Goal: Information Seeking & Learning: Learn about a topic

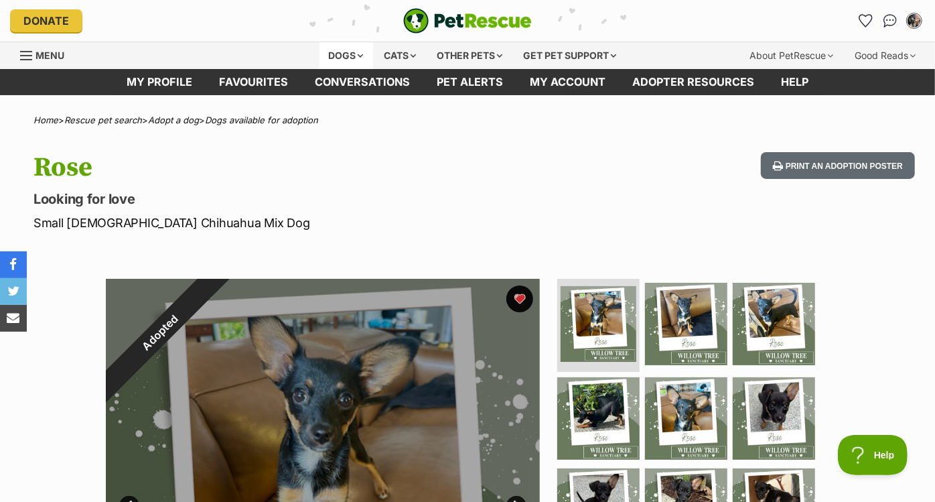
click at [348, 52] on div "Dogs" at bounding box center [347, 55] width 54 height 27
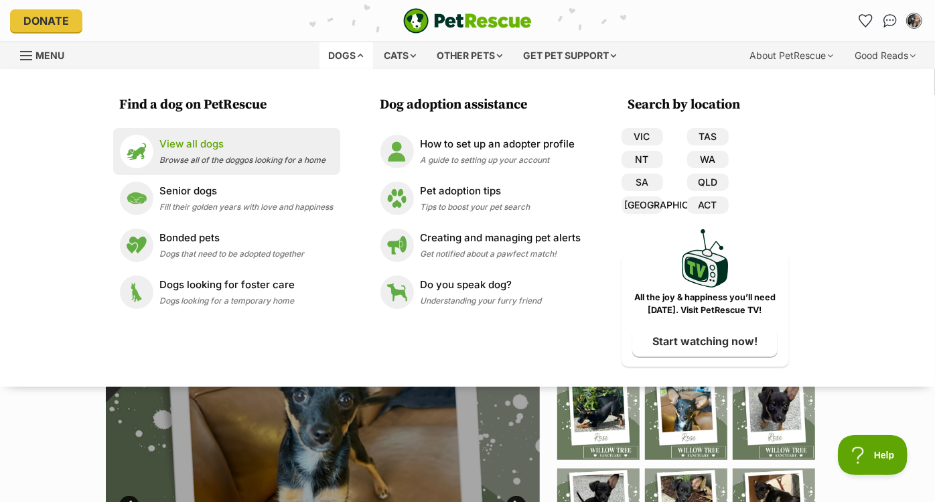
click at [253, 130] on li "View all dogs Browse all of the doggos looking for a home" at bounding box center [226, 151] width 227 height 47
click at [244, 146] on p "View all dogs" at bounding box center [243, 144] width 166 height 15
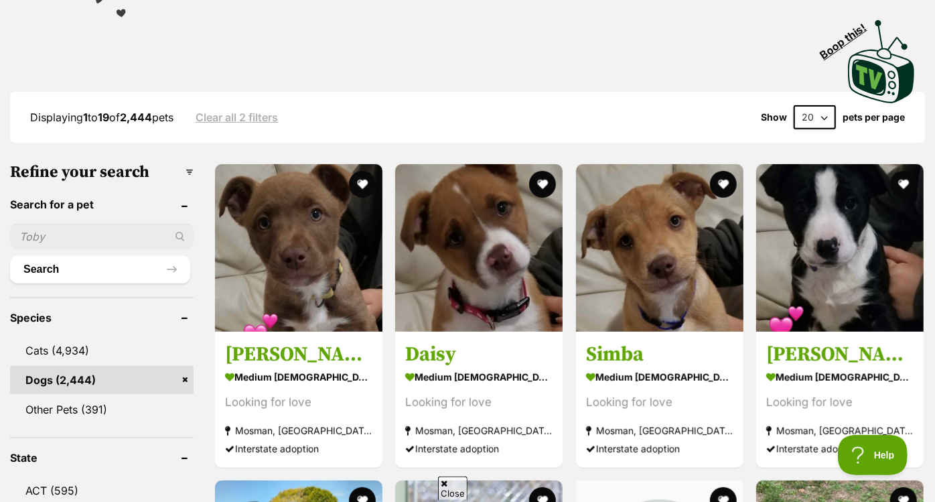
click at [109, 232] on input "text" at bounding box center [102, 236] width 184 height 25
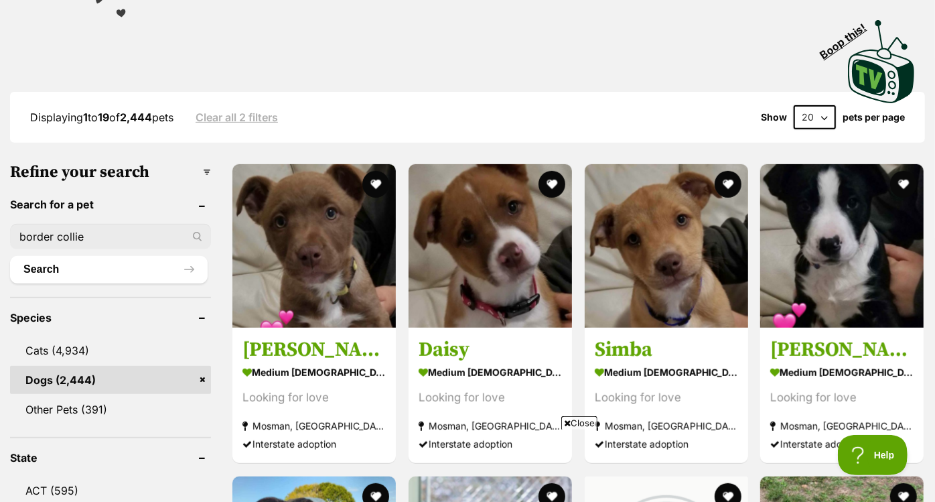
type input "border collie"
click at [10, 256] on button "Search" at bounding box center [109, 269] width 198 height 27
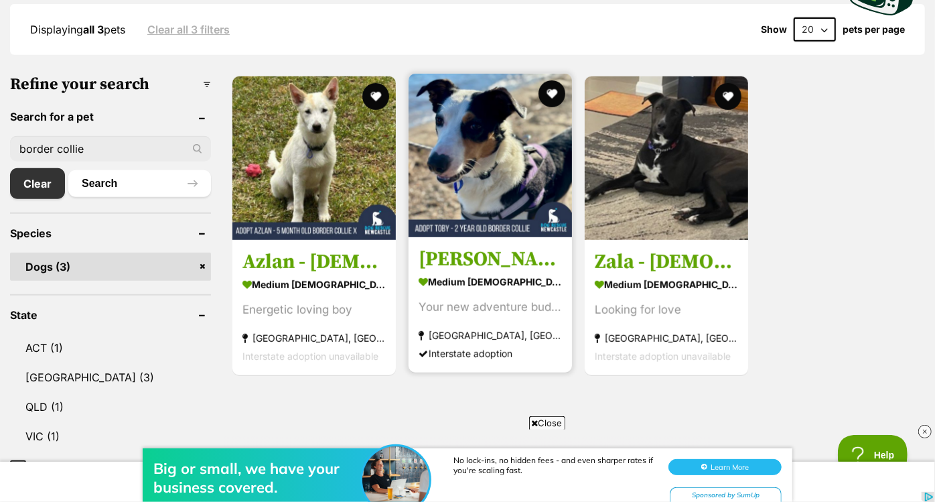
click at [464, 259] on h3 "Toby - 2 Year Old Border Collie" at bounding box center [490, 259] width 143 height 25
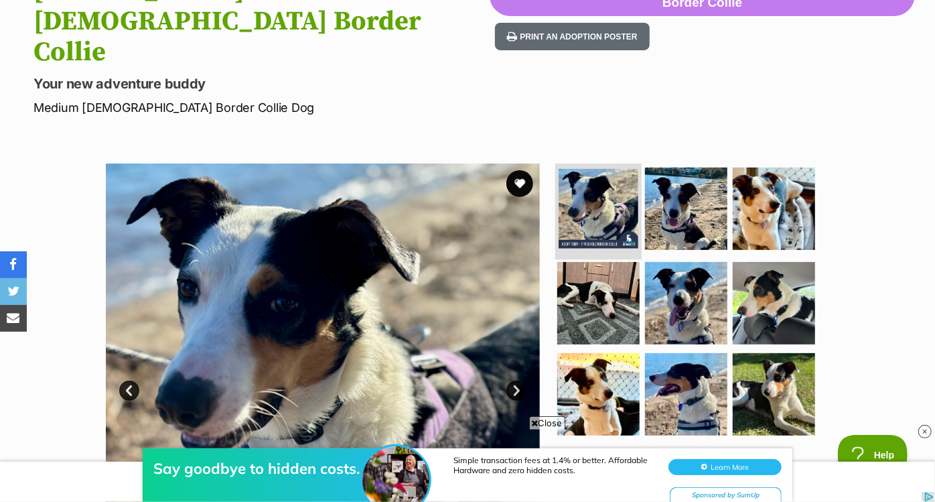
click at [582, 169] on img at bounding box center [599, 209] width 80 height 80
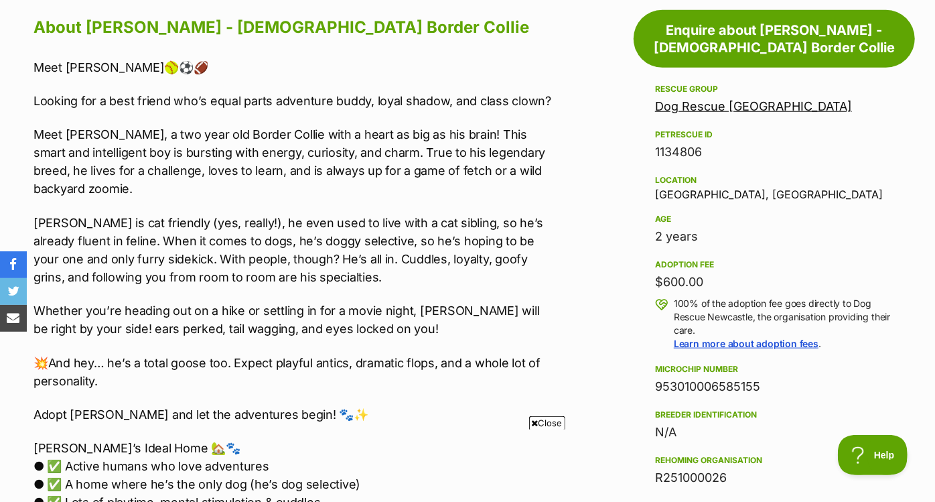
scroll to position [864, 0]
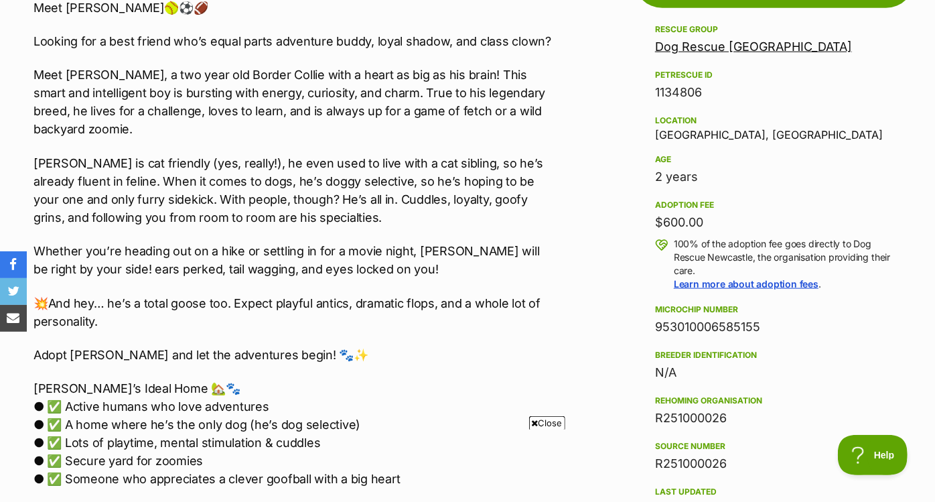
click at [470, 282] on div "Meet TOBY🥎⚽️🏈 Looking for a best friend who’s equal parts adventure buddy, loya…" at bounding box center [295, 338] width 524 height 679
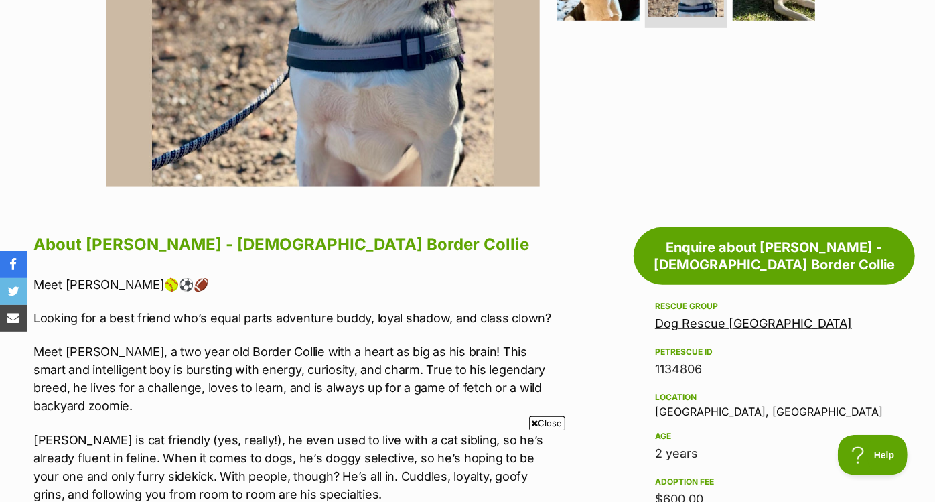
scroll to position [612, 0]
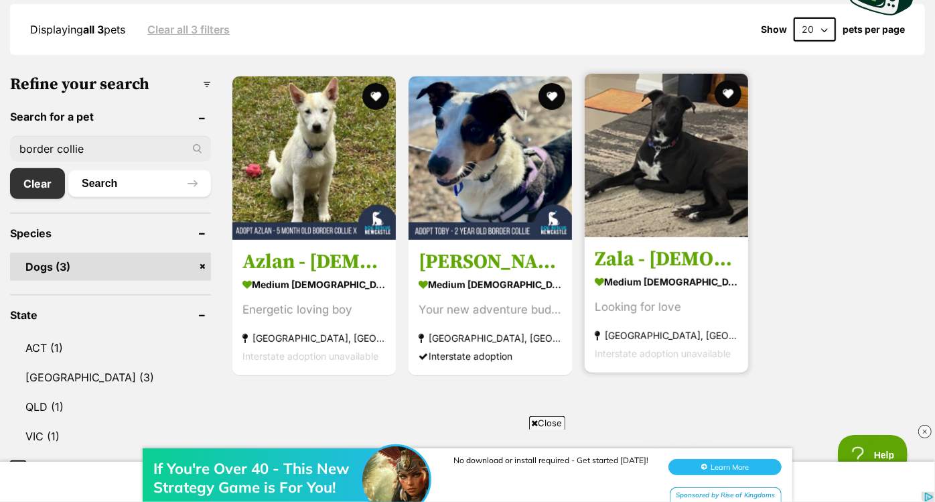
click at [673, 119] on img at bounding box center [666, 155] width 163 height 163
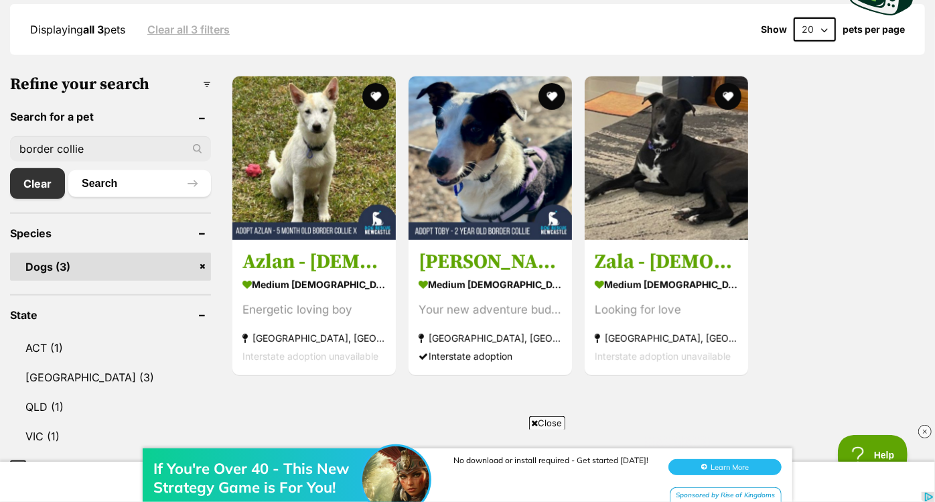
scroll to position [378, 0]
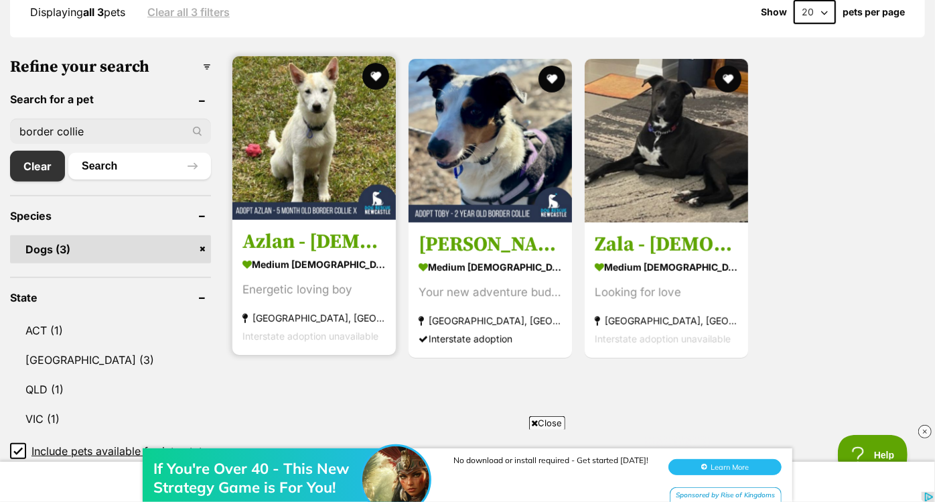
click at [285, 119] on img at bounding box center [313, 137] width 163 height 163
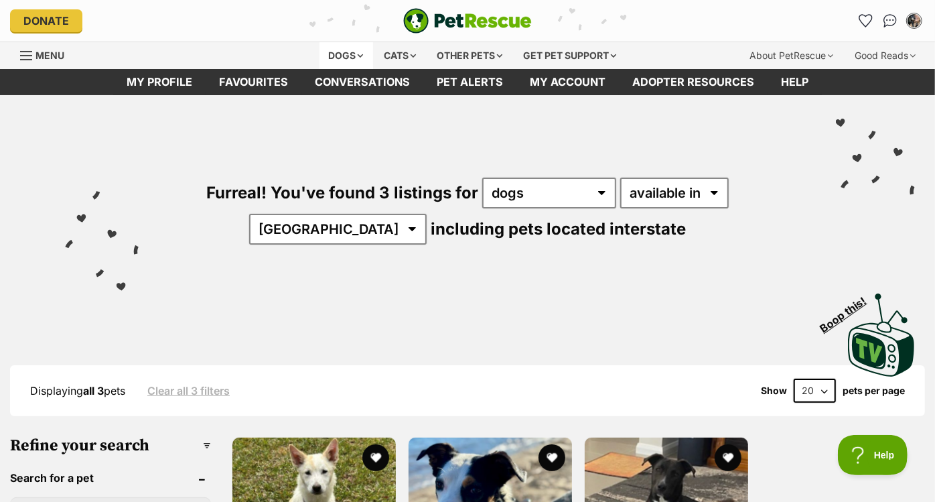
scroll to position [0, 0]
click at [342, 52] on div "Dogs" at bounding box center [347, 55] width 54 height 27
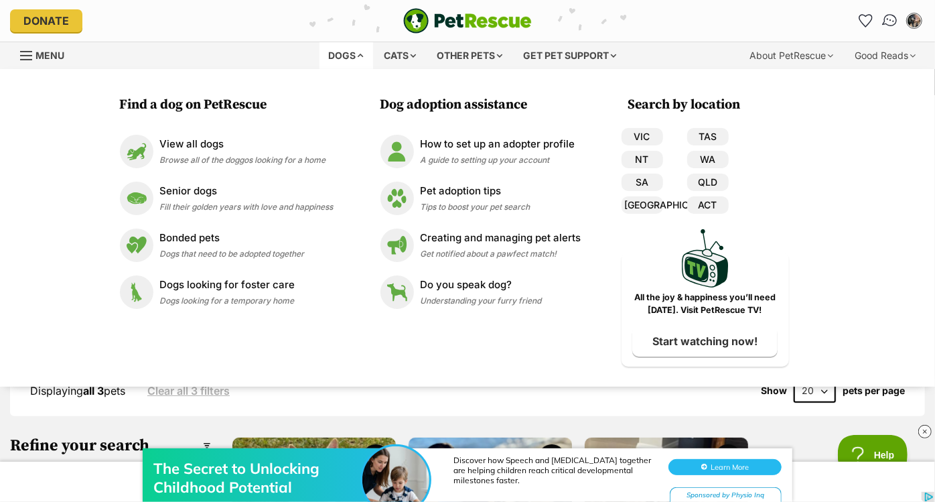
click at [886, 23] on img "Conversations" at bounding box center [890, 20] width 18 height 17
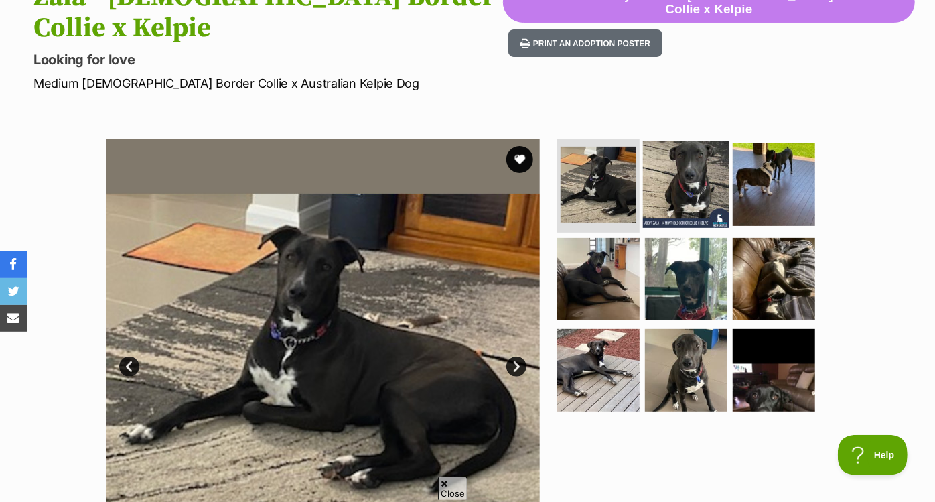
click at [672, 155] on img at bounding box center [686, 184] width 86 height 86
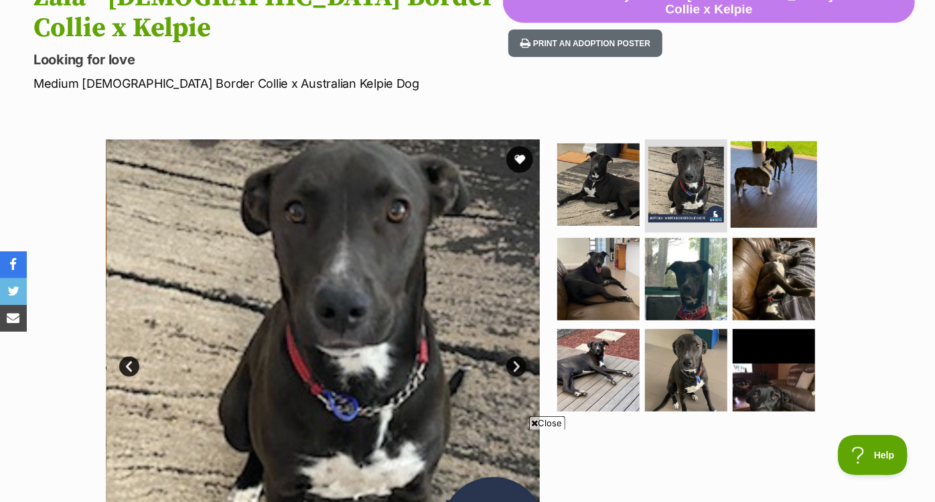
click at [764, 156] on img at bounding box center [774, 184] width 86 height 86
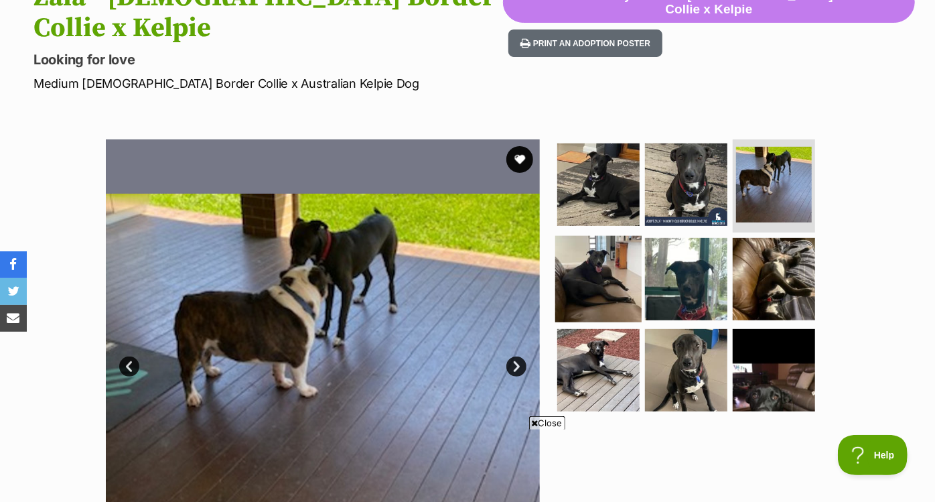
click at [606, 238] on img at bounding box center [598, 279] width 86 height 86
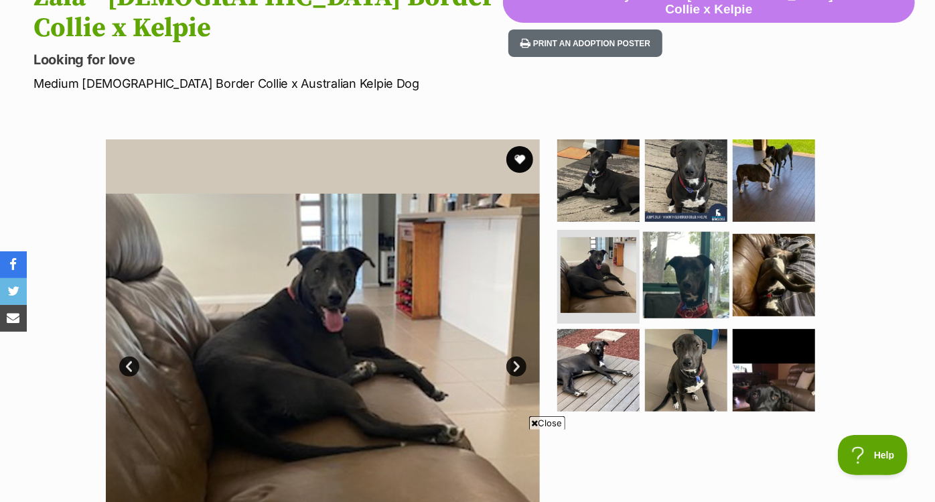
click at [701, 235] on img at bounding box center [686, 275] width 86 height 86
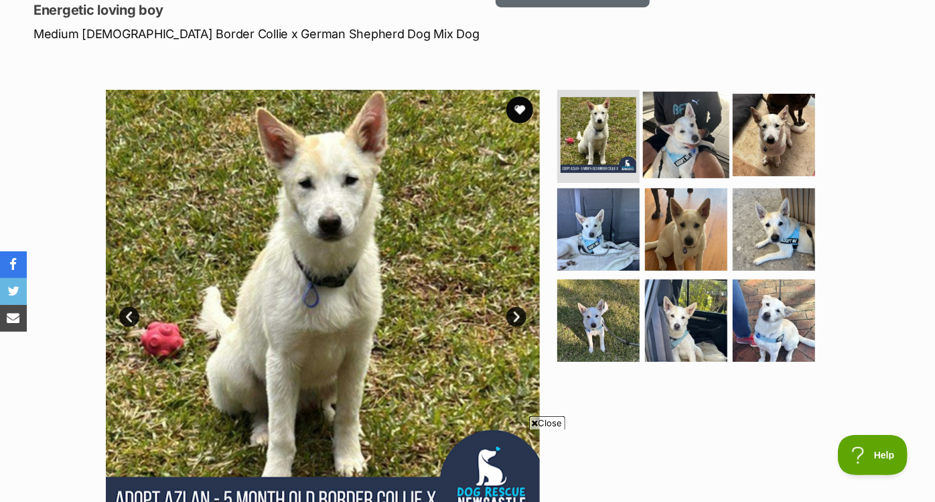
click at [697, 135] on img at bounding box center [686, 134] width 86 height 86
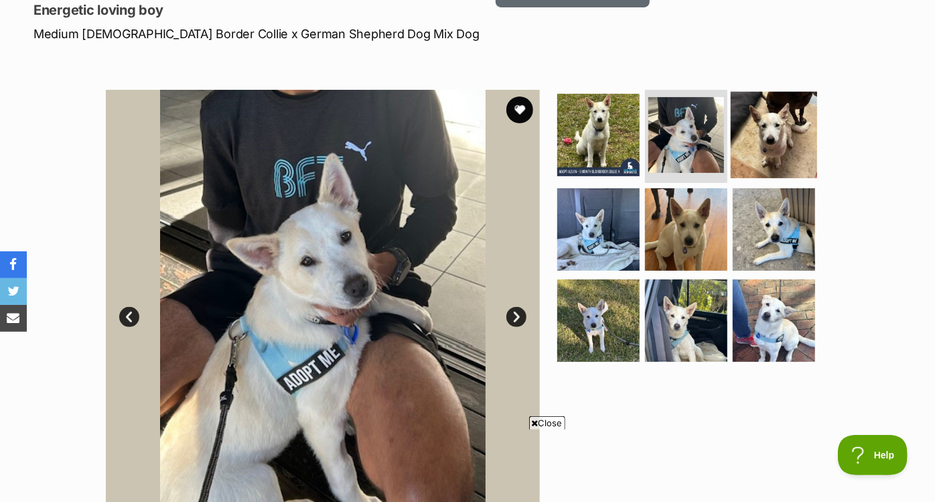
click at [772, 131] on img at bounding box center [774, 134] width 86 height 86
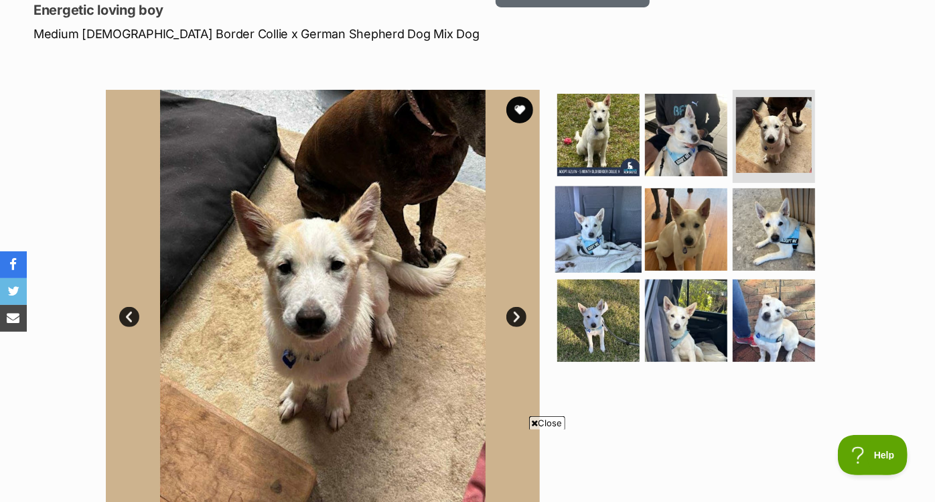
click at [610, 226] on img at bounding box center [598, 229] width 86 height 86
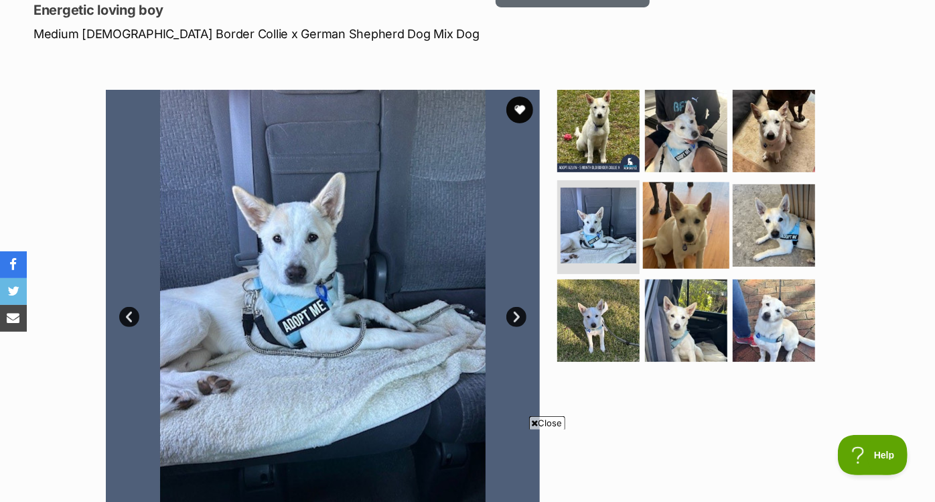
click at [671, 228] on img at bounding box center [686, 225] width 86 height 86
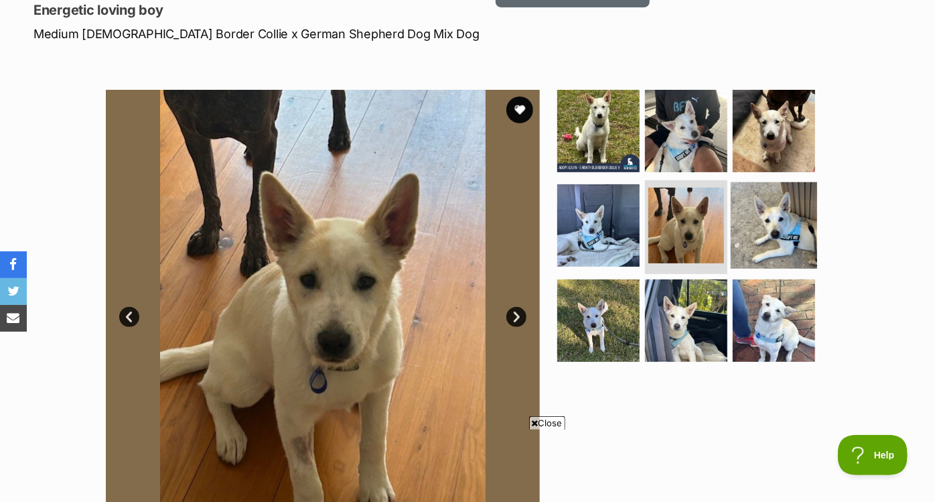
click at [780, 227] on img at bounding box center [774, 225] width 86 height 86
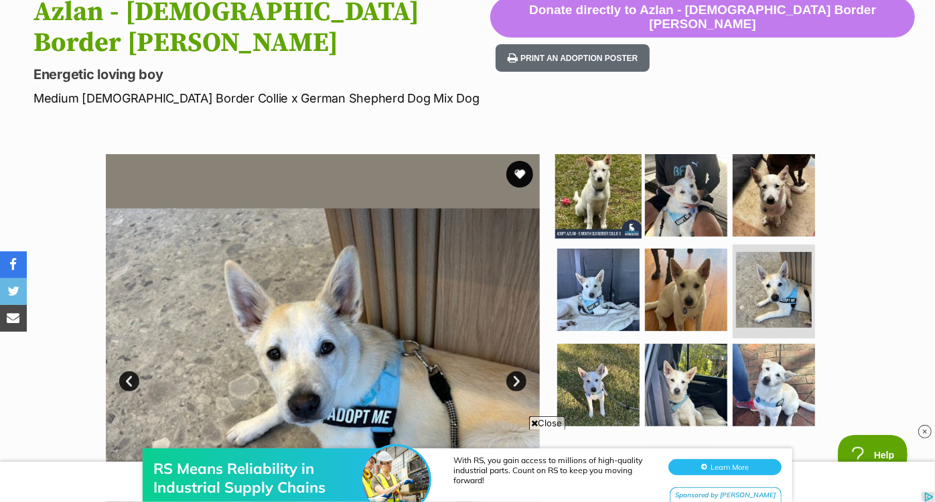
click at [589, 196] on img at bounding box center [598, 194] width 86 height 86
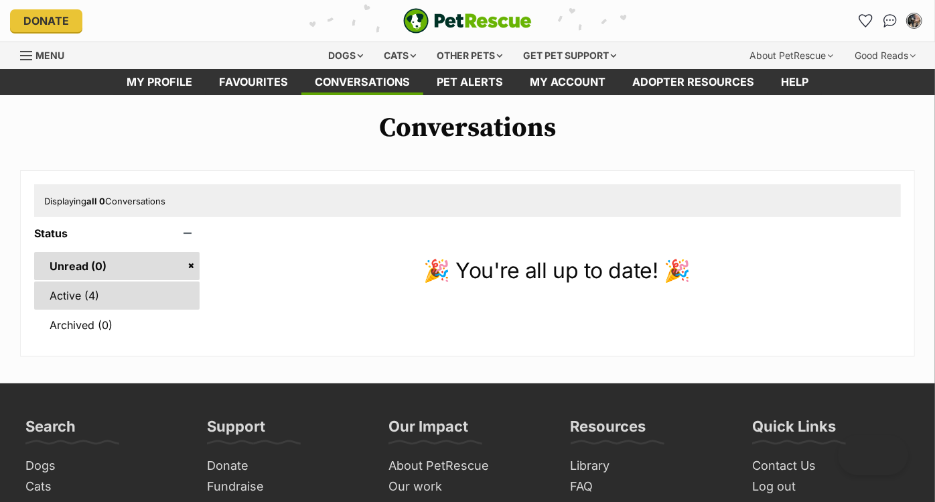
click at [117, 301] on link "Active (4)" at bounding box center [116, 295] width 165 height 28
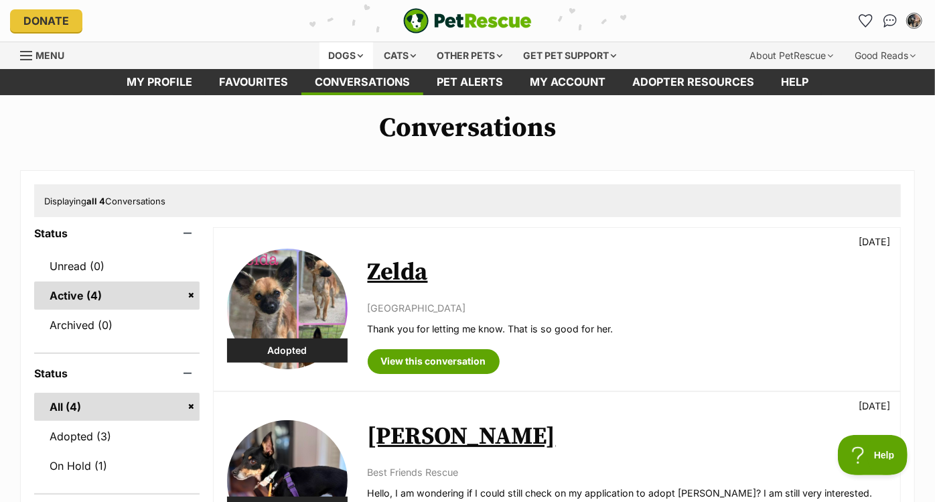
click at [335, 50] on div "Dogs" at bounding box center [347, 55] width 54 height 27
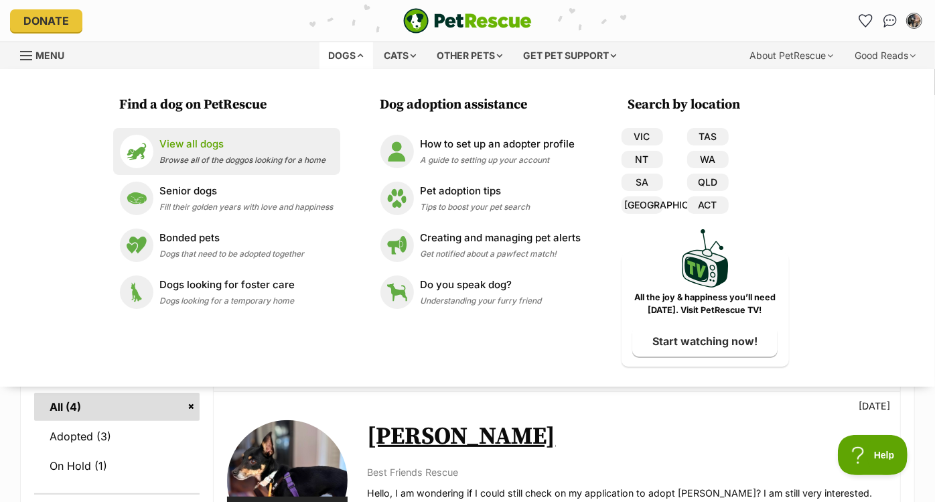
click at [205, 145] on p "View all dogs" at bounding box center [243, 144] width 166 height 15
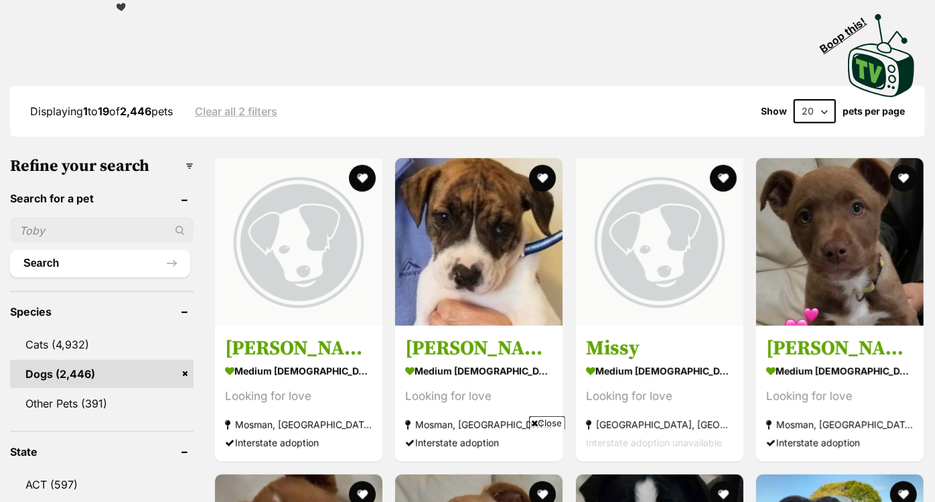
click at [111, 218] on input "text" at bounding box center [102, 230] width 184 height 25
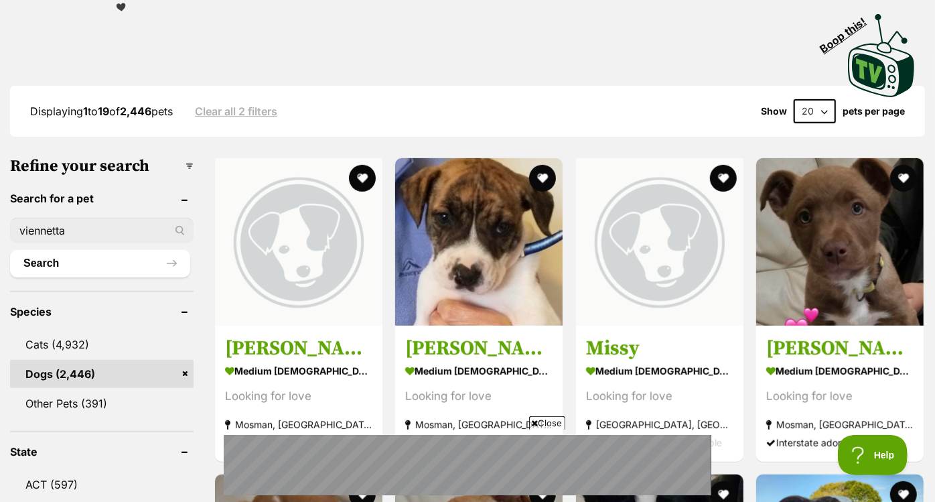
type input "viennetta"
click at [10, 250] on button "Search" at bounding box center [100, 263] width 180 height 27
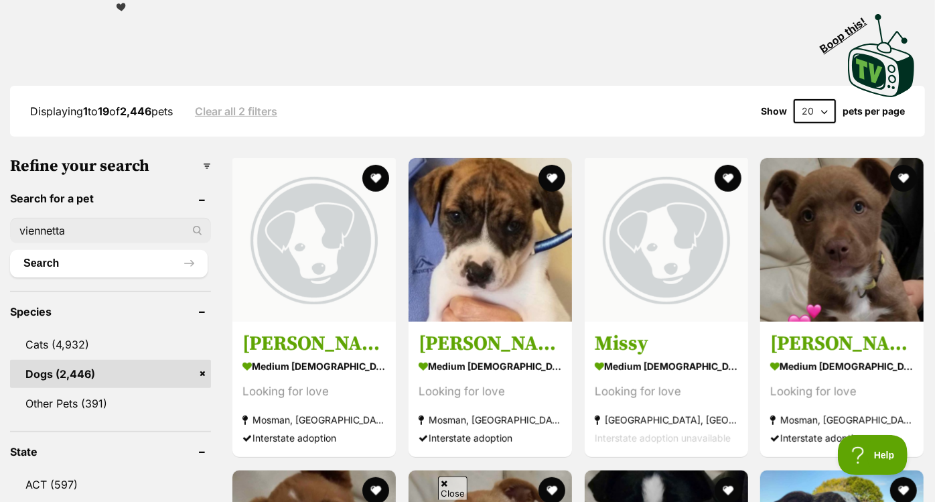
drag, startPoint x: 170, startPoint y: 229, endPoint x: 17, endPoint y: 242, distance: 154.0
click at [17, 242] on ul "viennetta Search" at bounding box center [110, 241] width 201 height 72
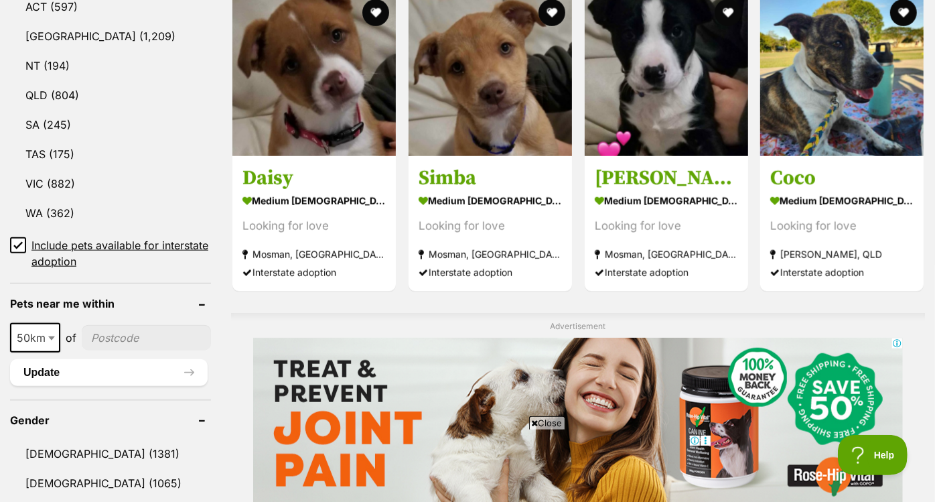
scroll to position [760, 0]
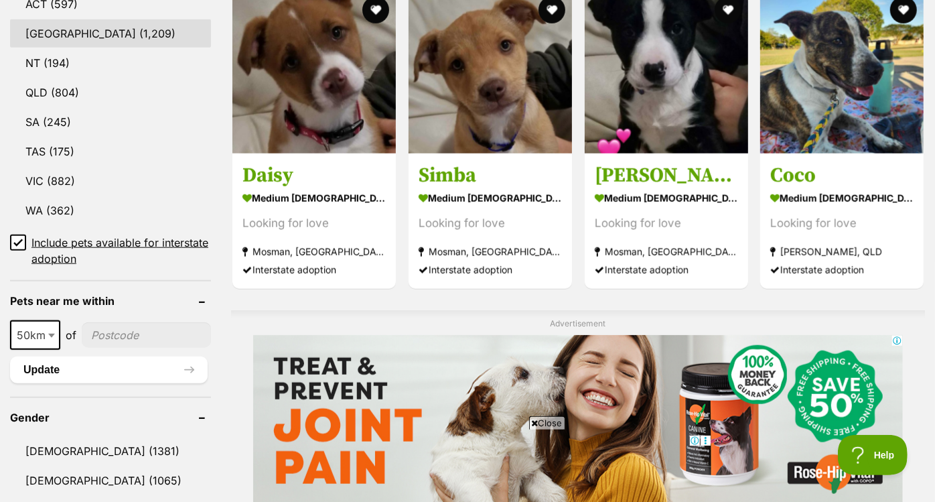
click at [60, 31] on link "[GEOGRAPHIC_DATA] (1,209)" at bounding box center [110, 33] width 201 height 28
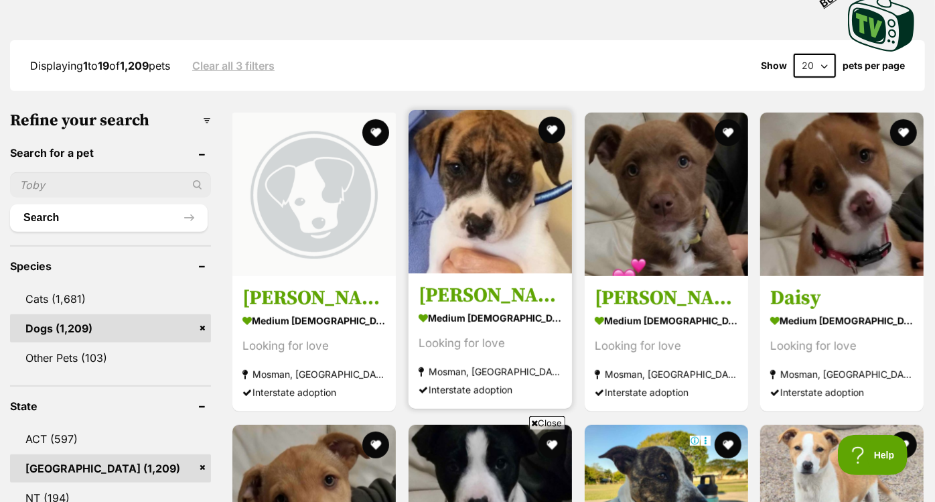
click at [435, 228] on img at bounding box center [490, 191] width 163 height 163
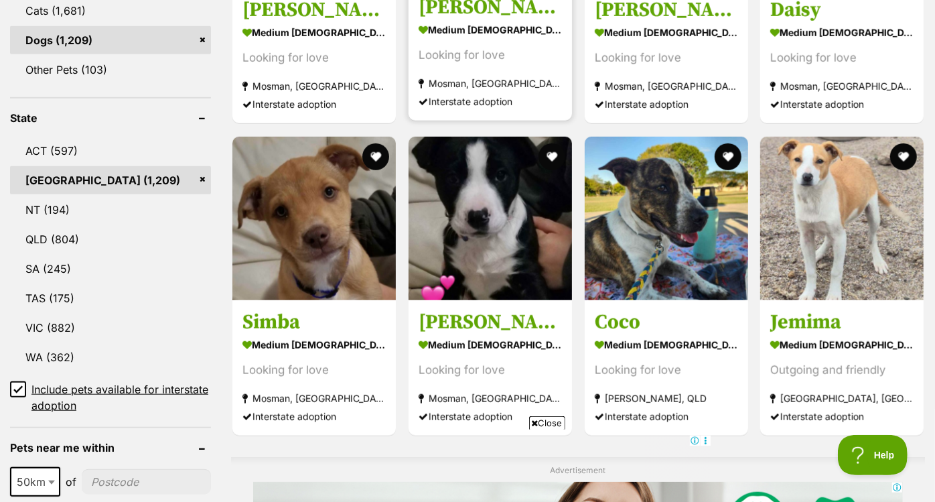
scroll to position [614, 0]
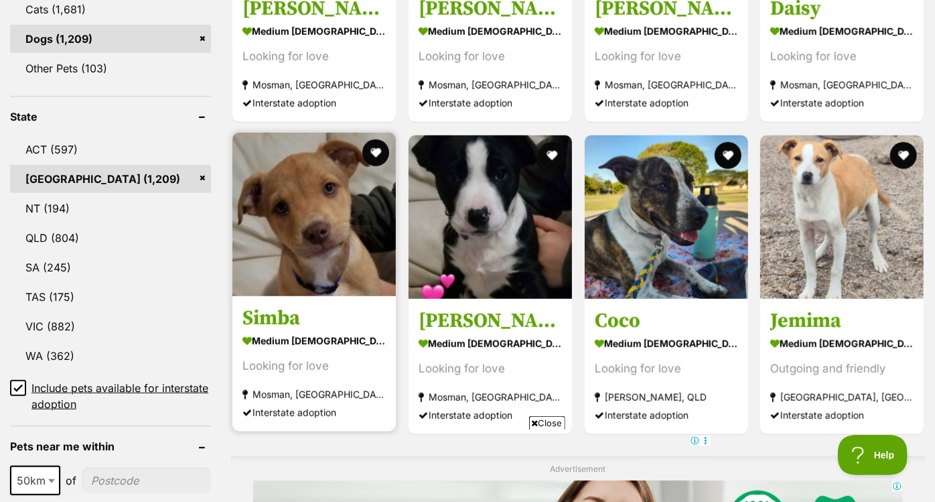
click at [298, 212] on img at bounding box center [313, 214] width 163 height 163
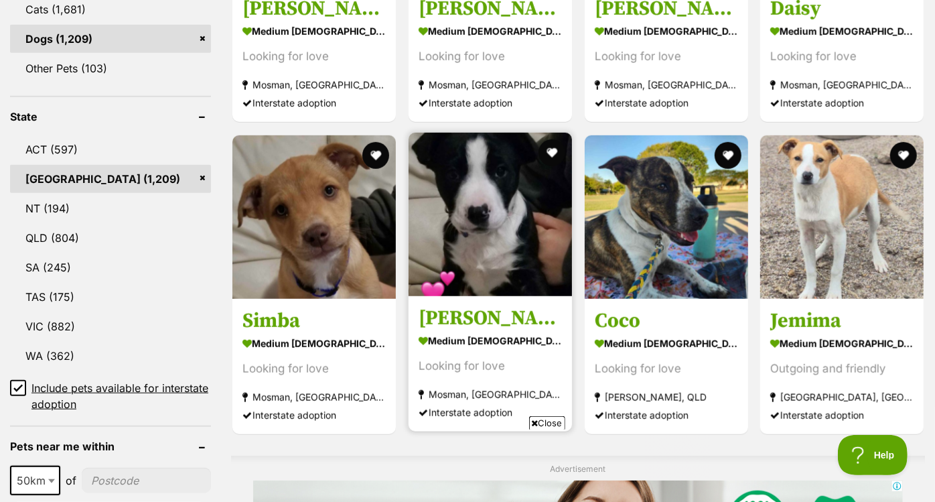
scroll to position [0, 0]
click at [451, 226] on img at bounding box center [490, 214] width 163 height 163
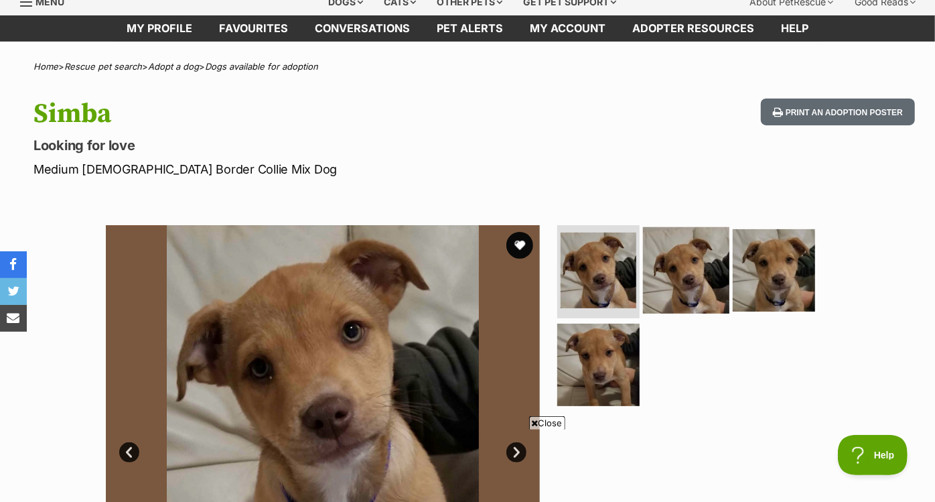
click at [679, 253] on img at bounding box center [686, 269] width 86 height 86
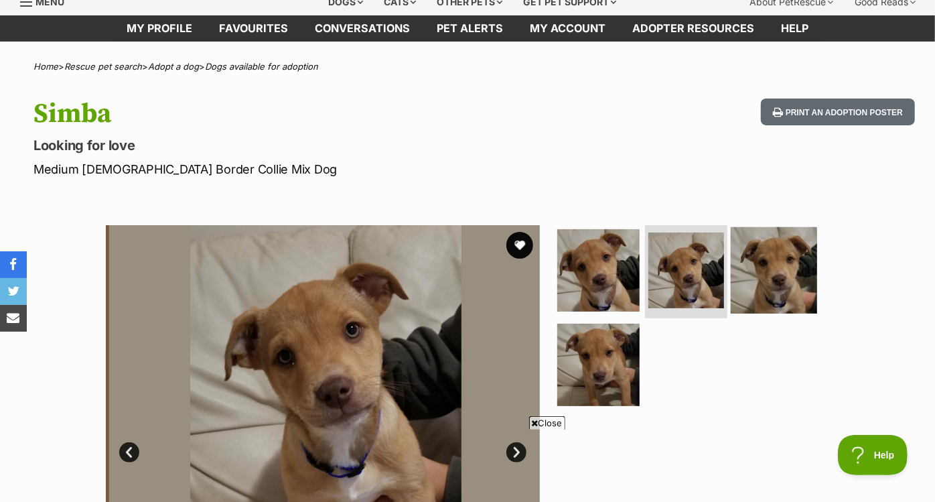
click at [764, 269] on img at bounding box center [774, 269] width 86 height 86
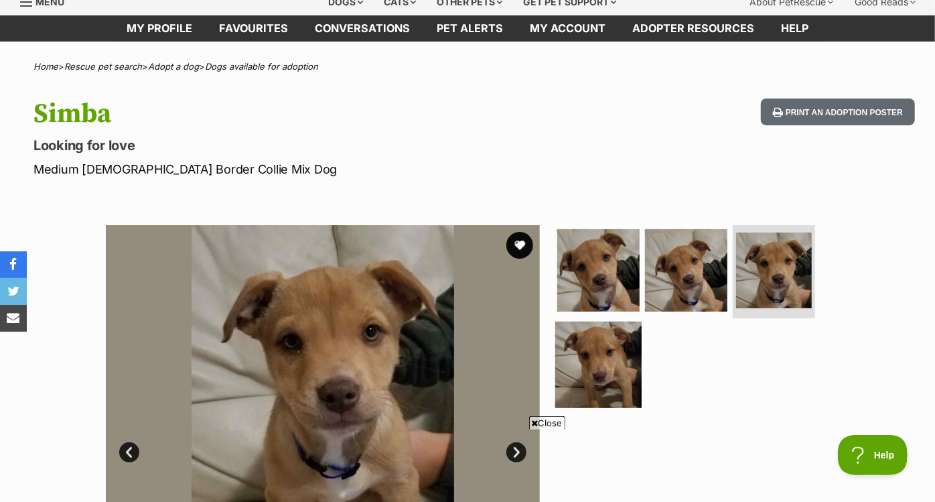
click at [592, 358] on img at bounding box center [598, 365] width 86 height 86
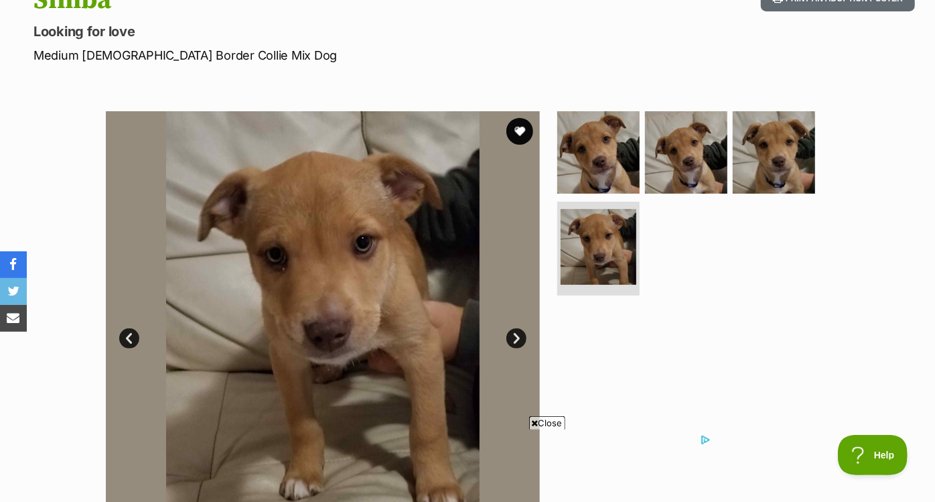
scroll to position [145, 0]
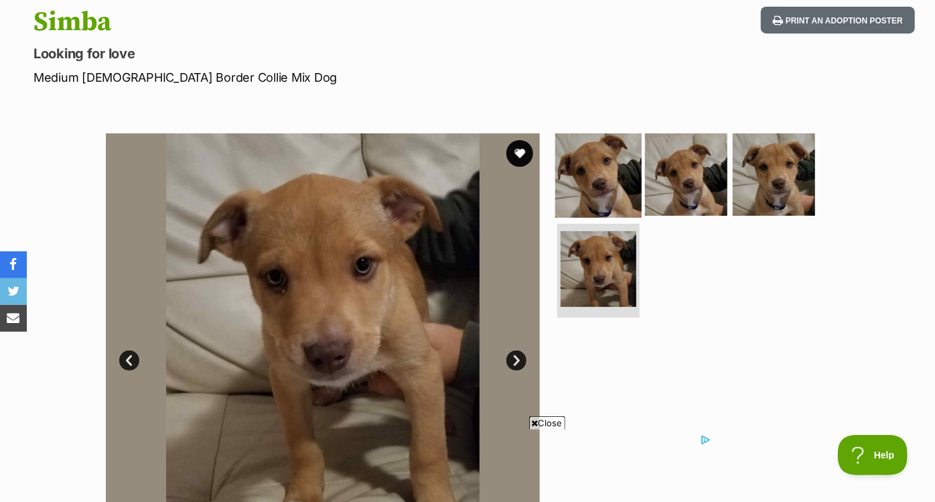
click at [595, 189] on img at bounding box center [598, 174] width 86 height 86
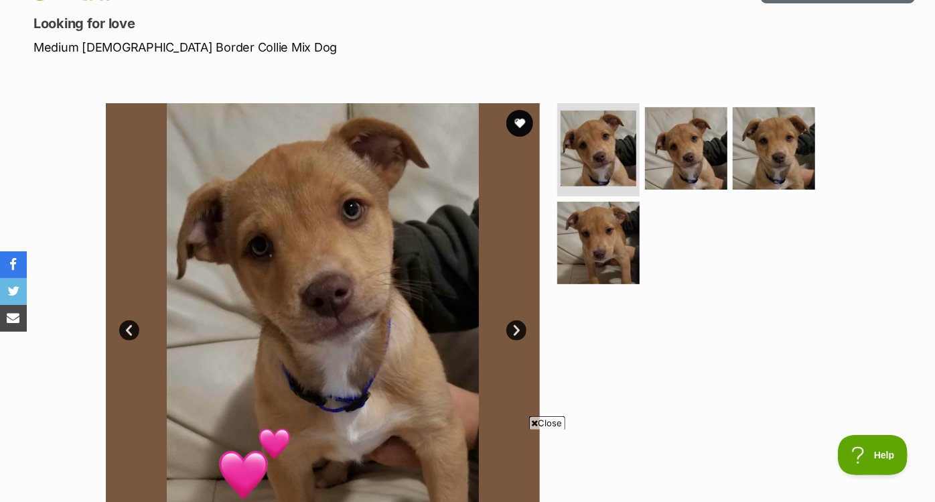
scroll to position [178, 0]
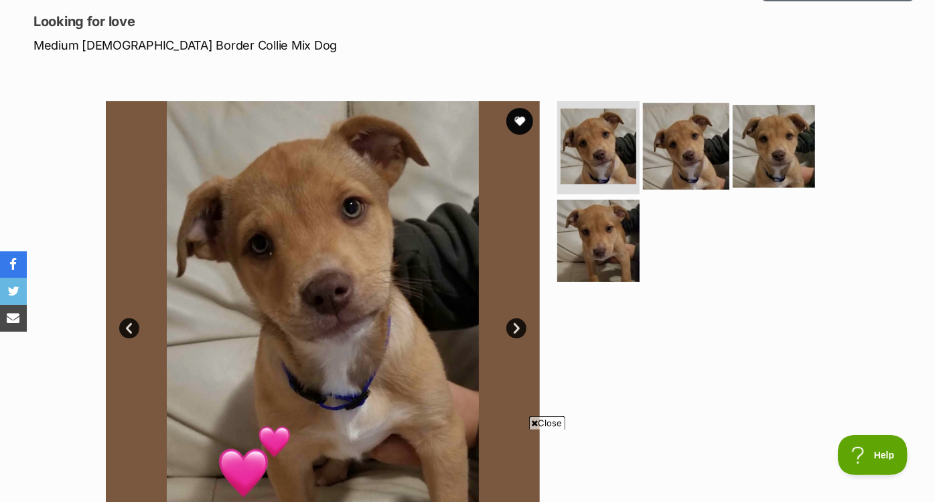
click at [658, 168] on img at bounding box center [686, 145] width 86 height 86
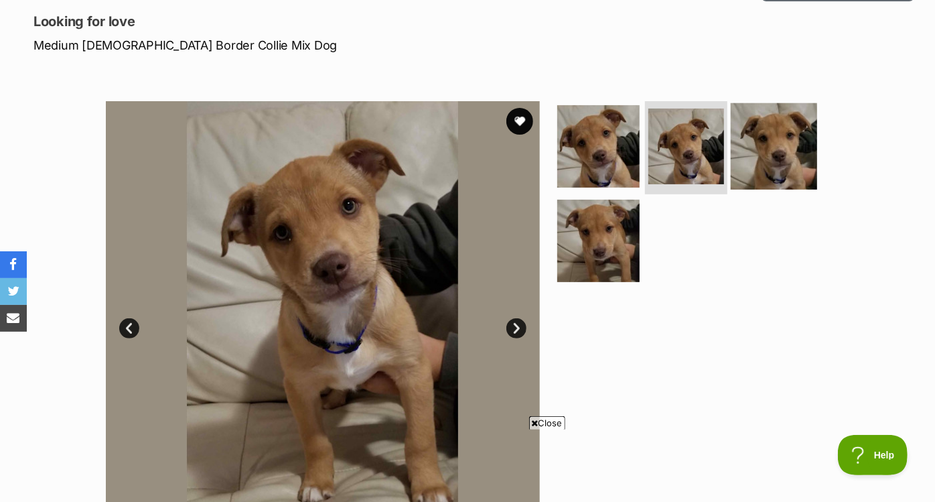
click at [767, 172] on img at bounding box center [774, 145] width 86 height 86
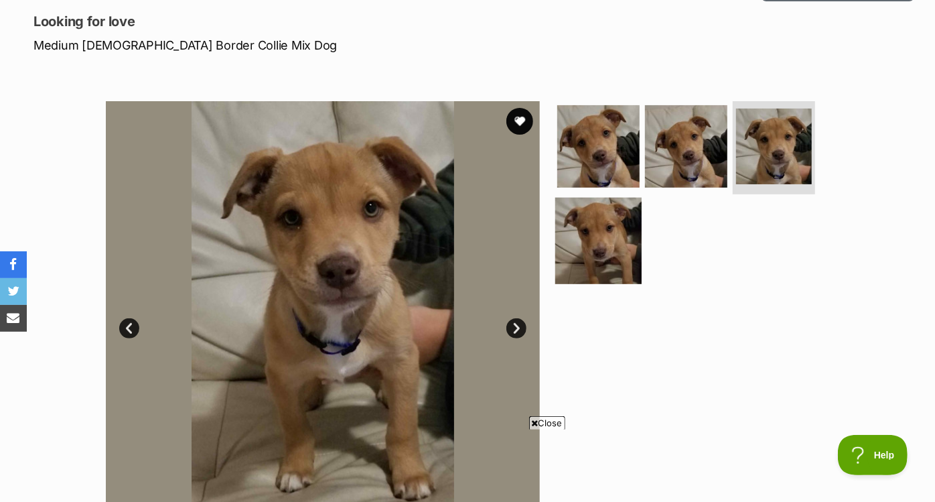
click at [619, 246] on img at bounding box center [598, 241] width 86 height 86
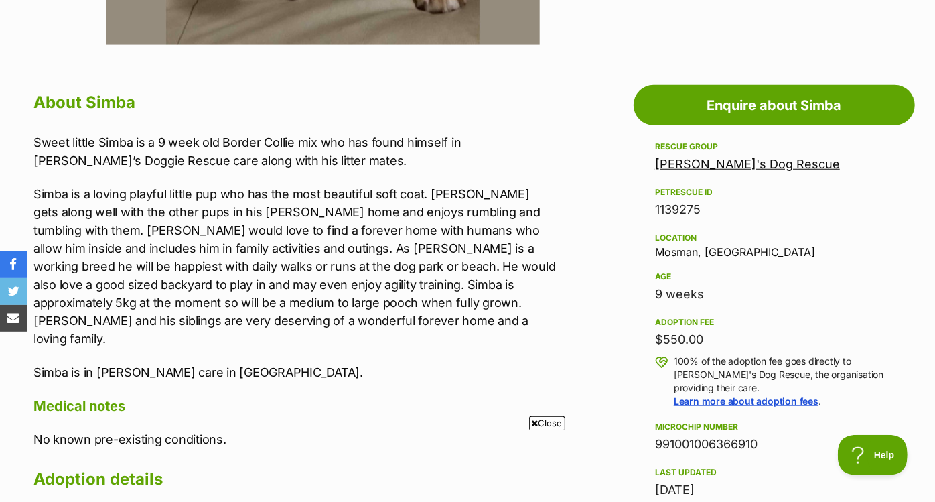
scroll to position [0, 0]
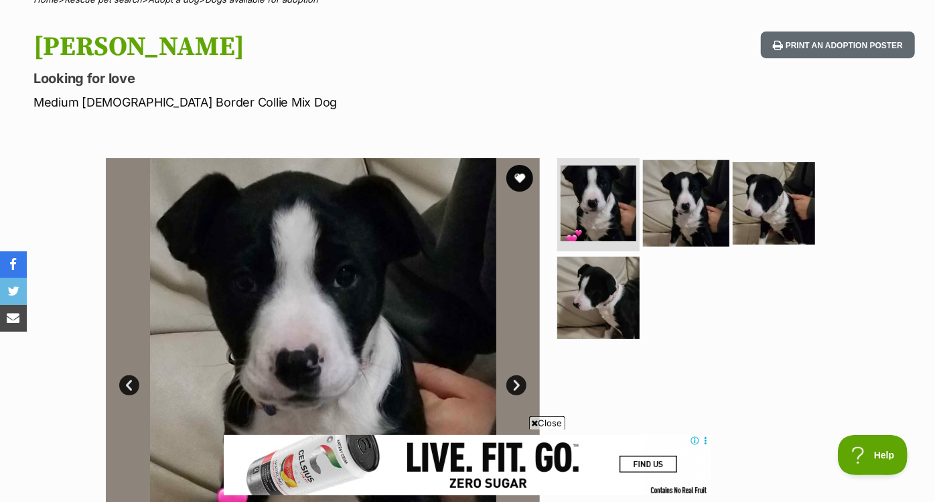
click at [687, 200] on img at bounding box center [686, 202] width 86 height 86
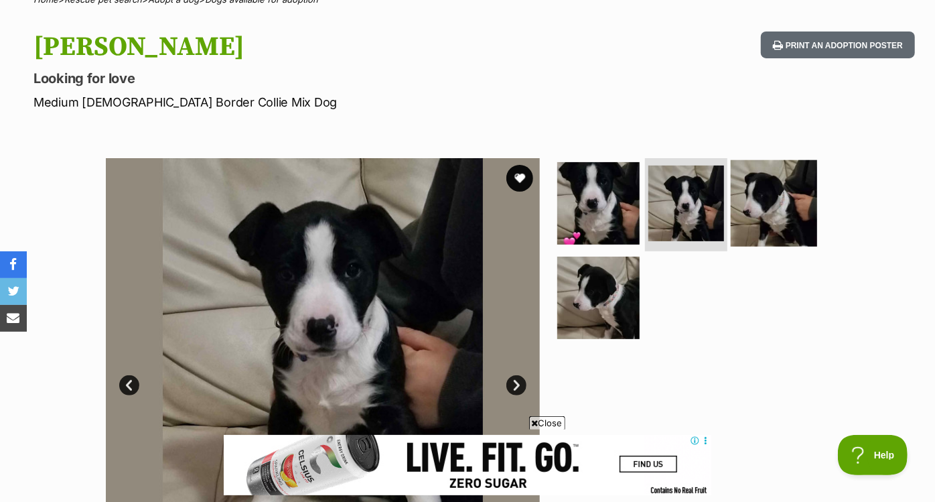
click at [731, 202] on img at bounding box center [774, 202] width 86 height 86
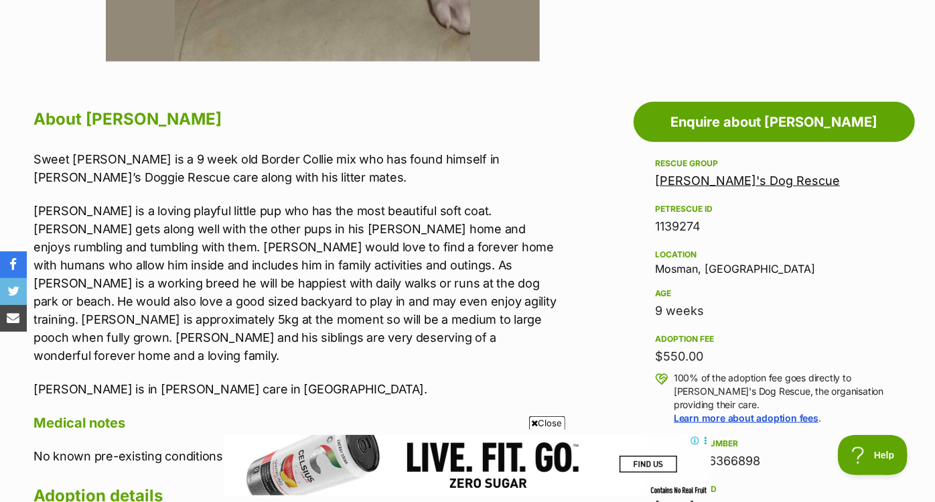
scroll to position [658, 0]
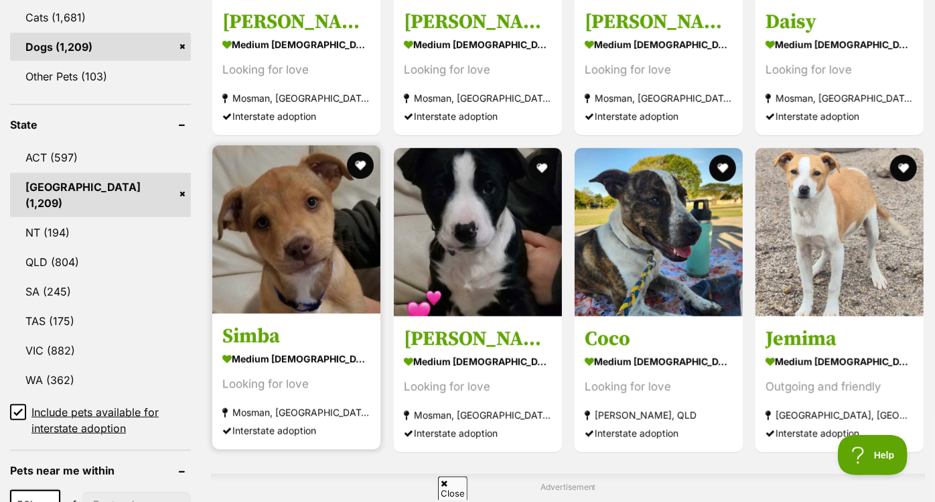
click at [253, 273] on img at bounding box center [296, 229] width 168 height 168
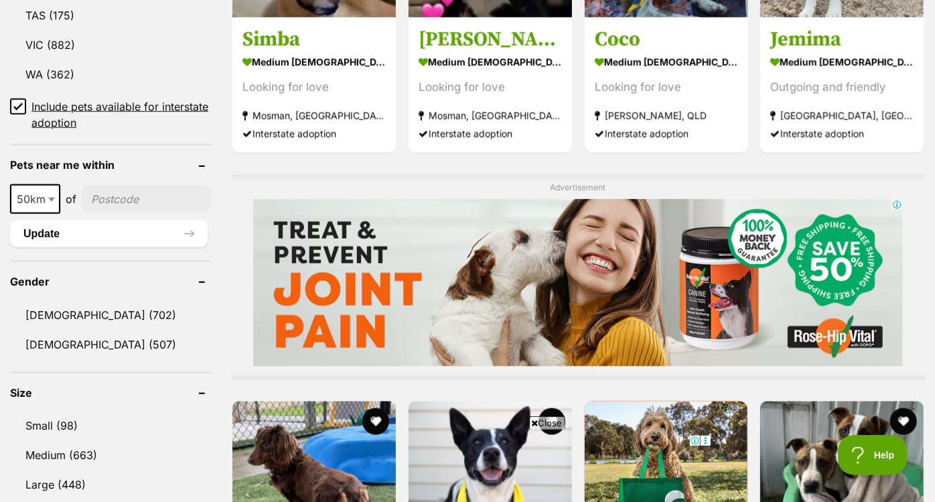
scroll to position [895, 0]
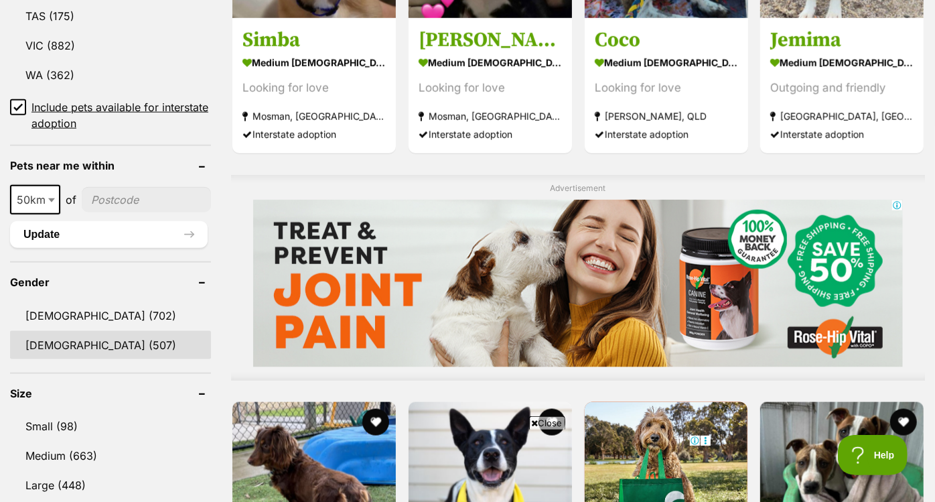
click at [129, 331] on link "[DEMOGRAPHIC_DATA] (507)" at bounding box center [110, 345] width 201 height 28
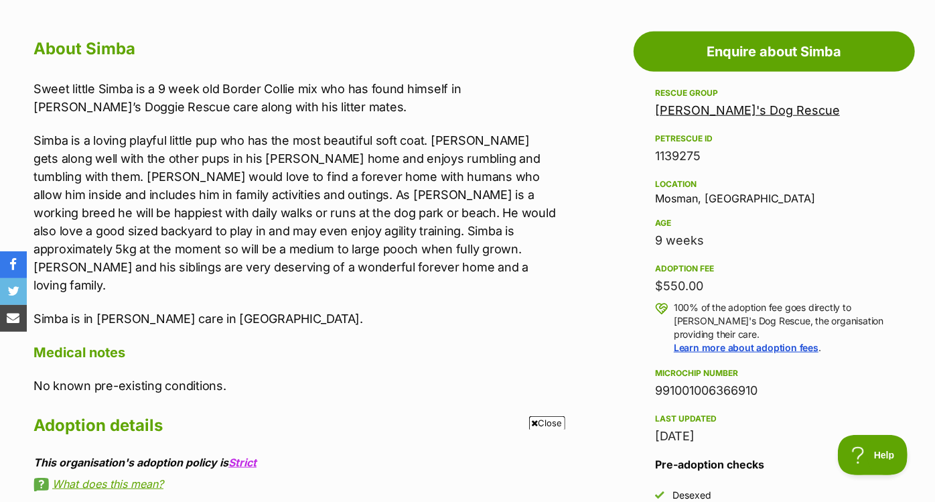
scroll to position [721, 0]
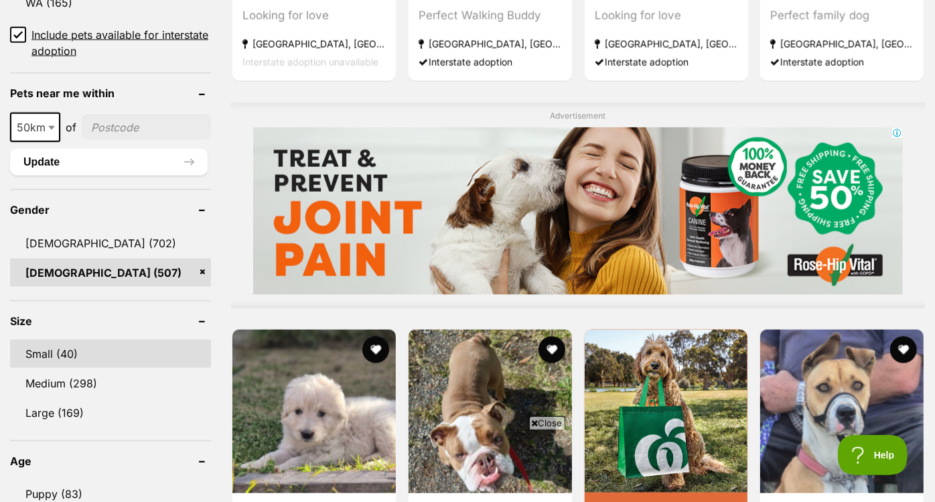
click at [85, 352] on link "Small (40)" at bounding box center [110, 354] width 201 height 28
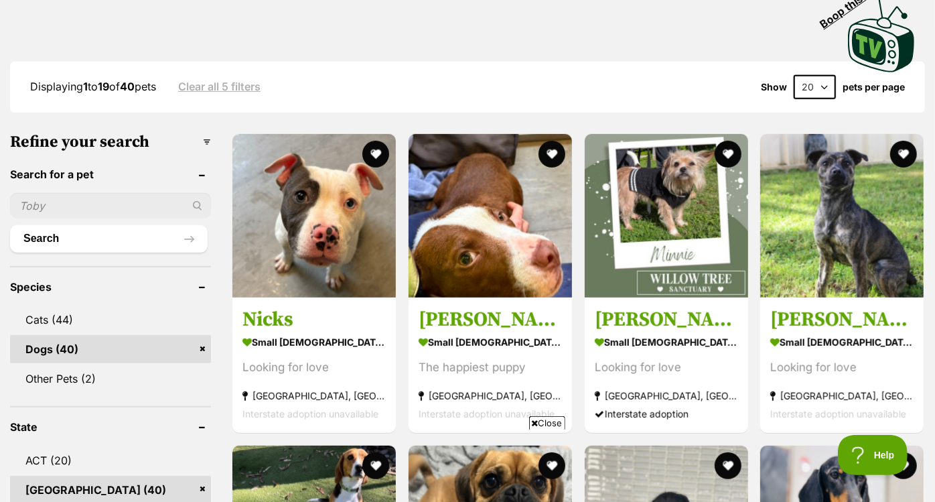
scroll to position [336, 0]
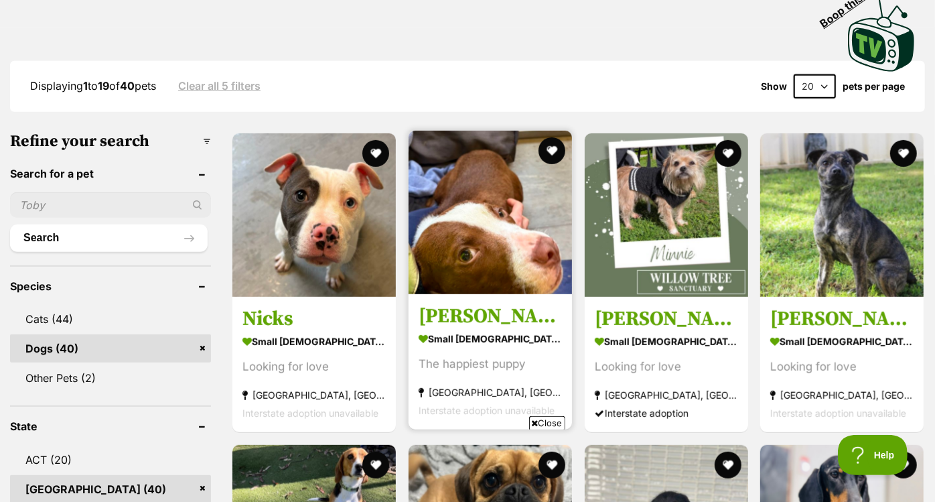
click at [476, 235] on img at bounding box center [490, 212] width 163 height 163
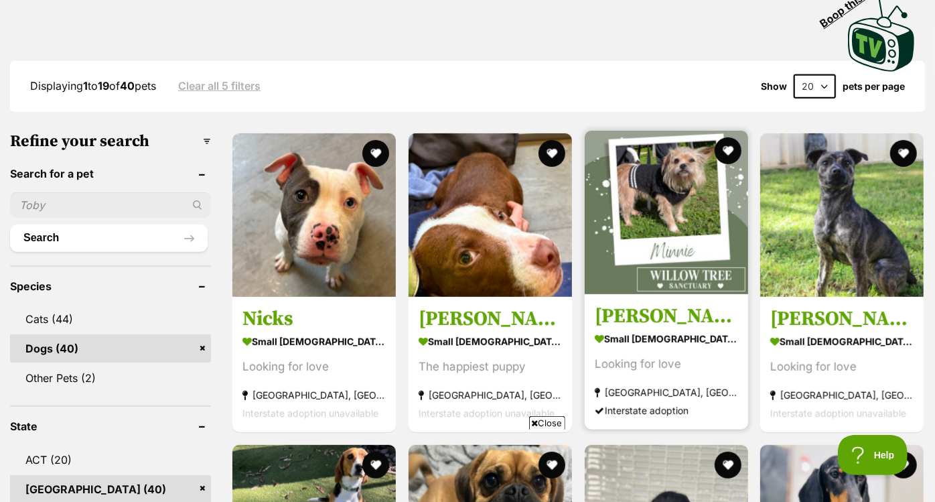
click at [677, 167] on img at bounding box center [666, 212] width 163 height 163
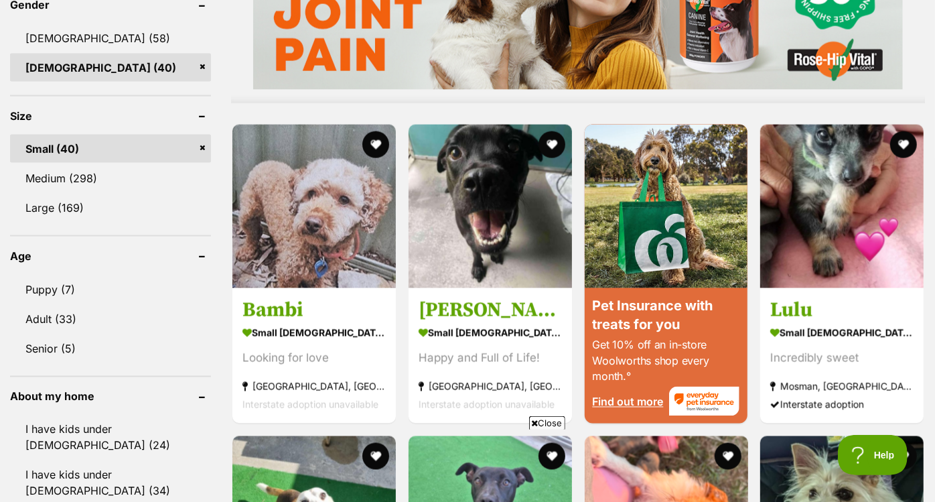
scroll to position [1204, 0]
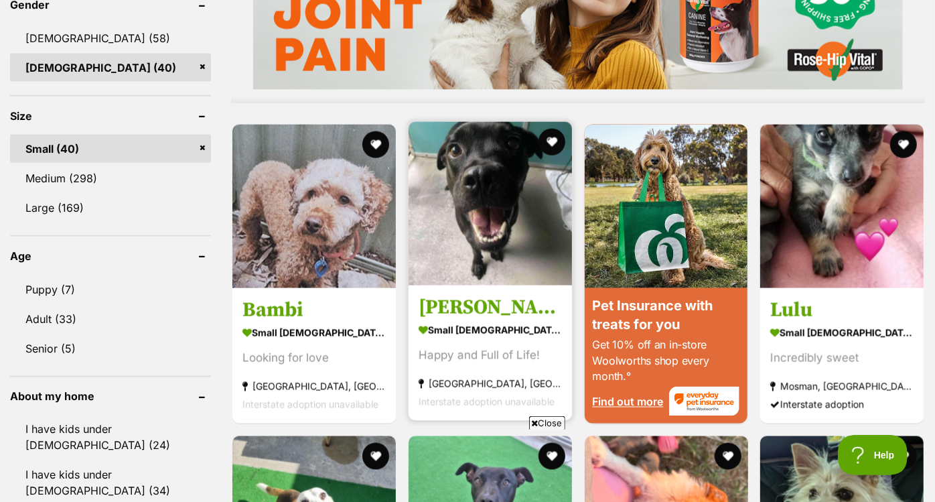
click at [457, 236] on img at bounding box center [490, 203] width 163 height 163
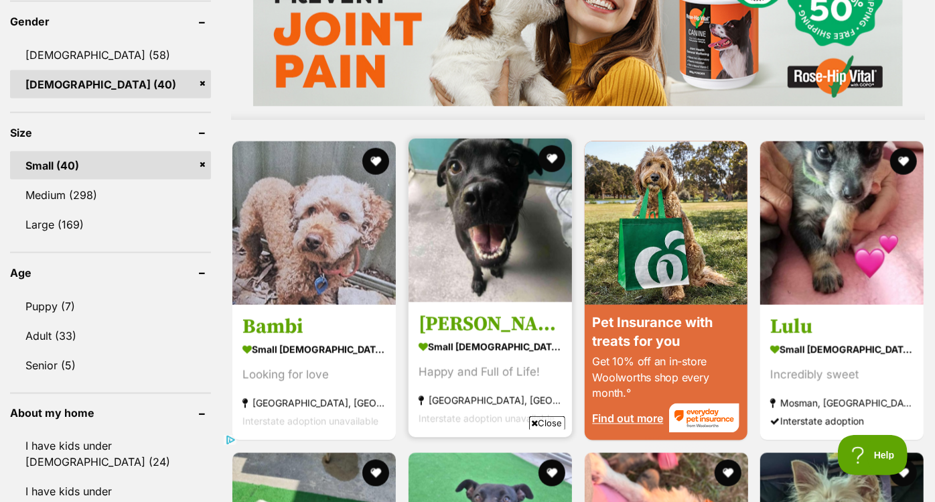
scroll to position [1020, 0]
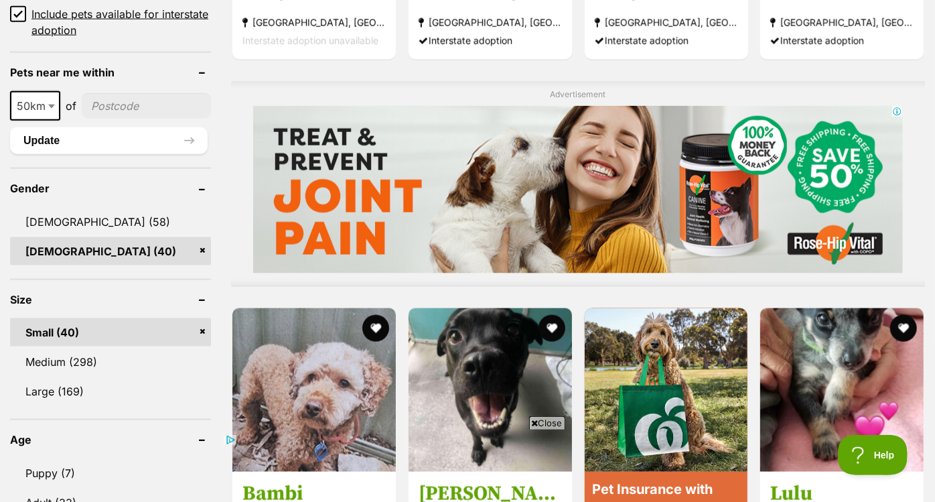
click at [201, 237] on link "[DEMOGRAPHIC_DATA] (40)" at bounding box center [110, 251] width 201 height 28
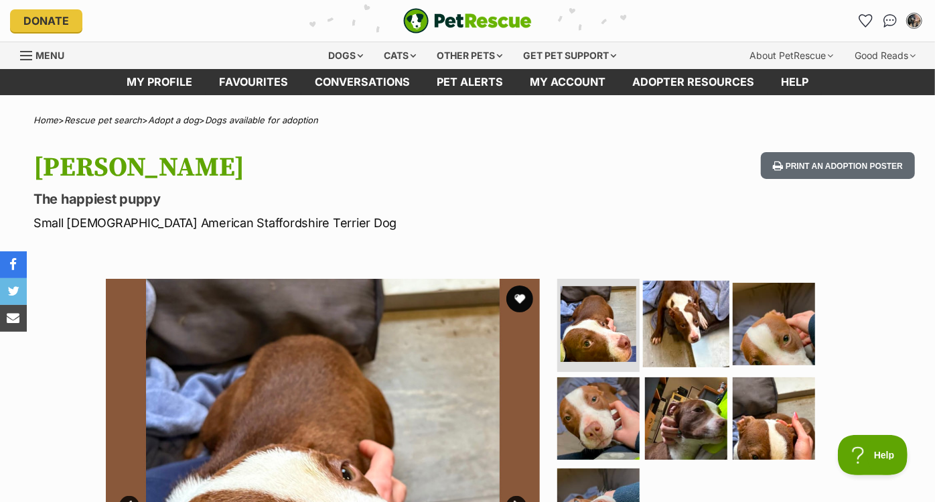
click at [663, 322] on img at bounding box center [686, 323] width 86 height 86
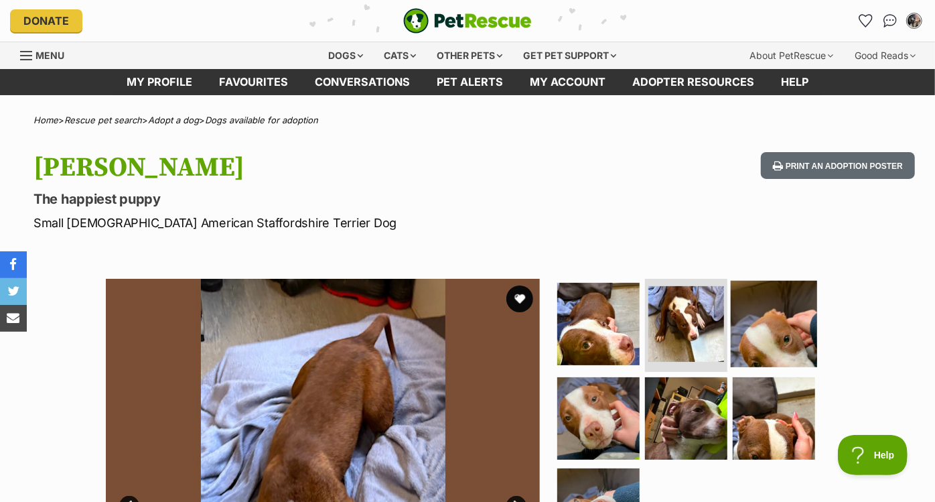
click at [766, 325] on img at bounding box center [774, 323] width 86 height 86
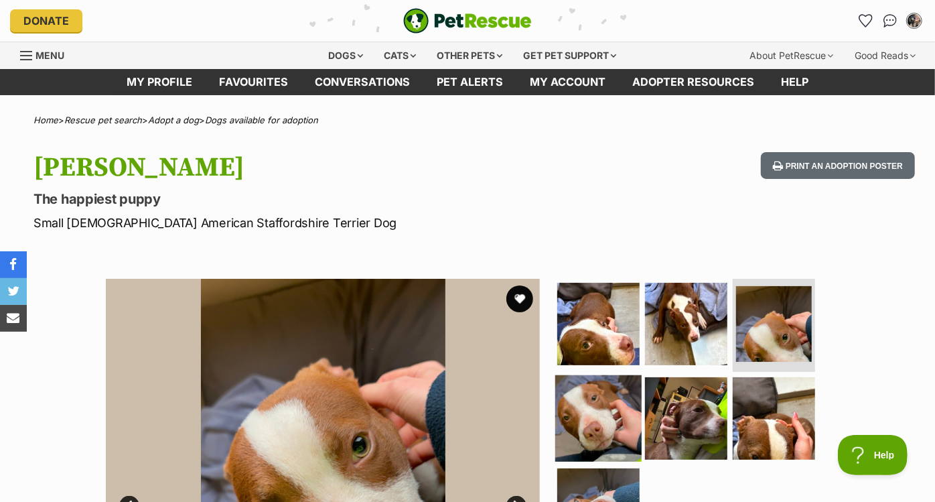
click at [586, 417] on img at bounding box center [598, 418] width 86 height 86
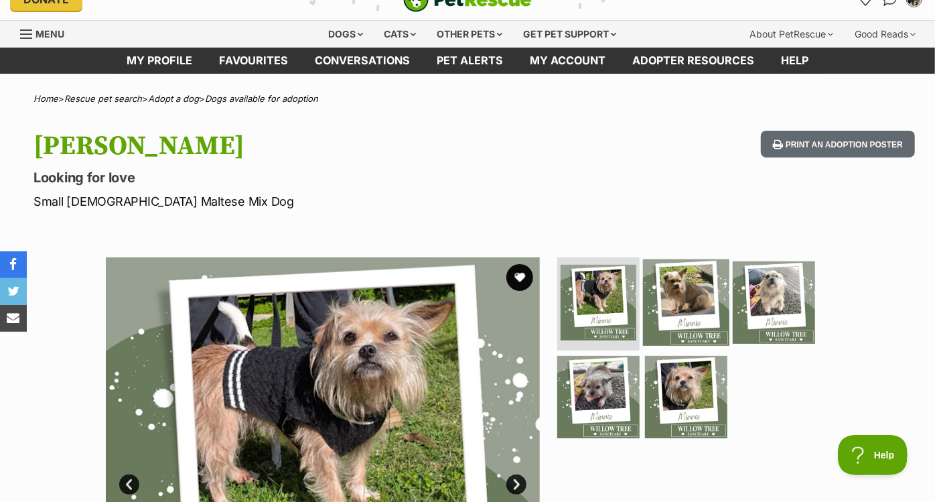
click at [683, 285] on img at bounding box center [686, 302] width 86 height 86
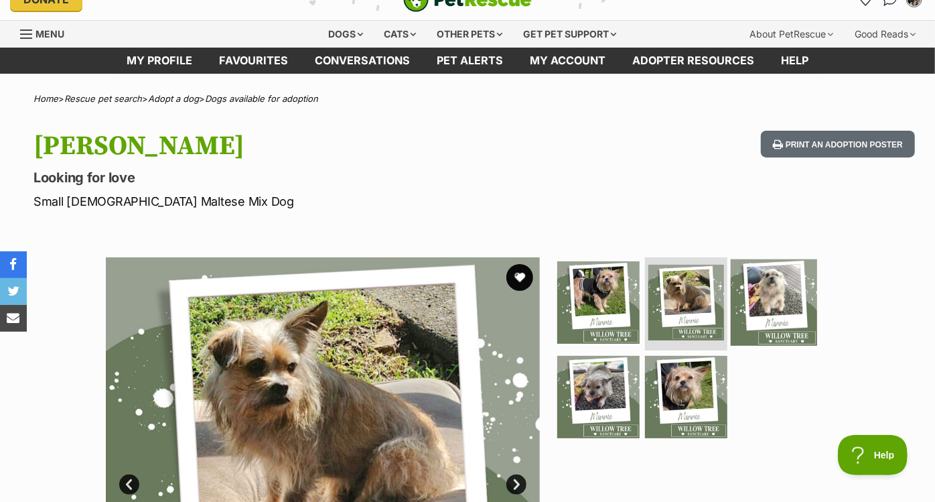
click at [758, 297] on img at bounding box center [774, 302] width 86 height 86
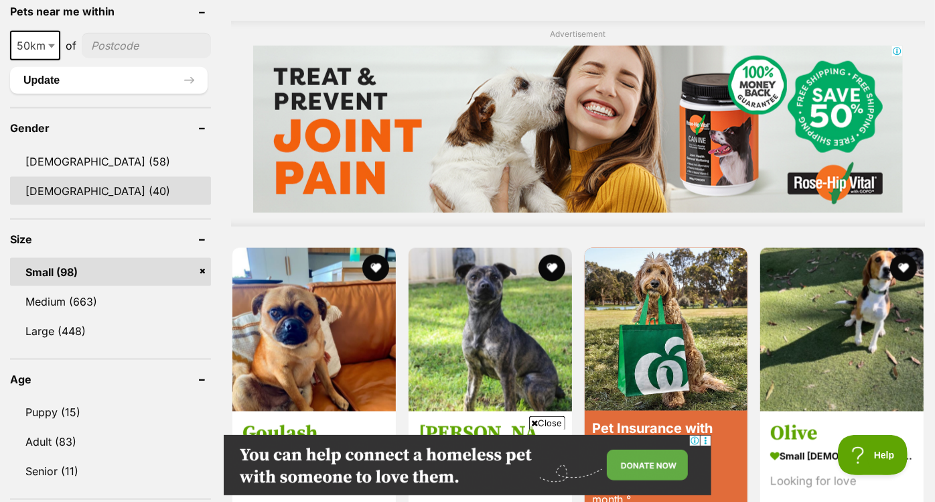
scroll to position [1048, 0]
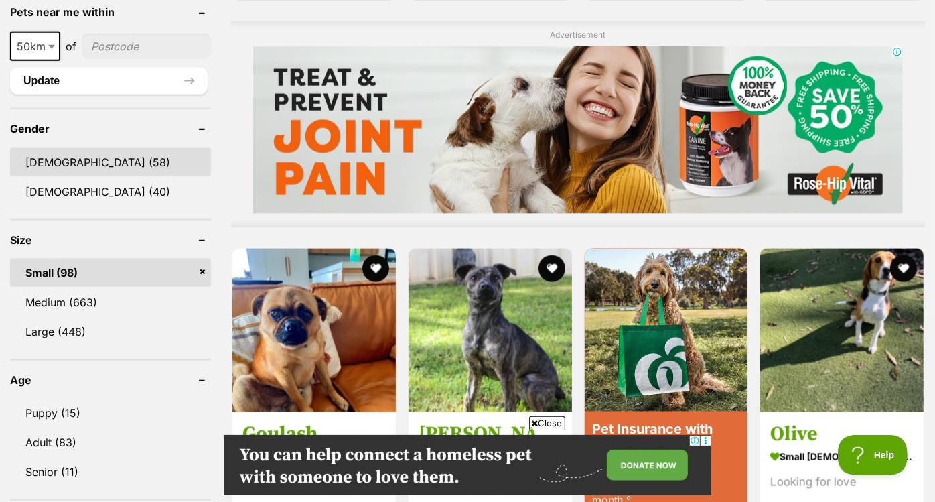
click at [97, 165] on link "Male (58)" at bounding box center [110, 162] width 201 height 28
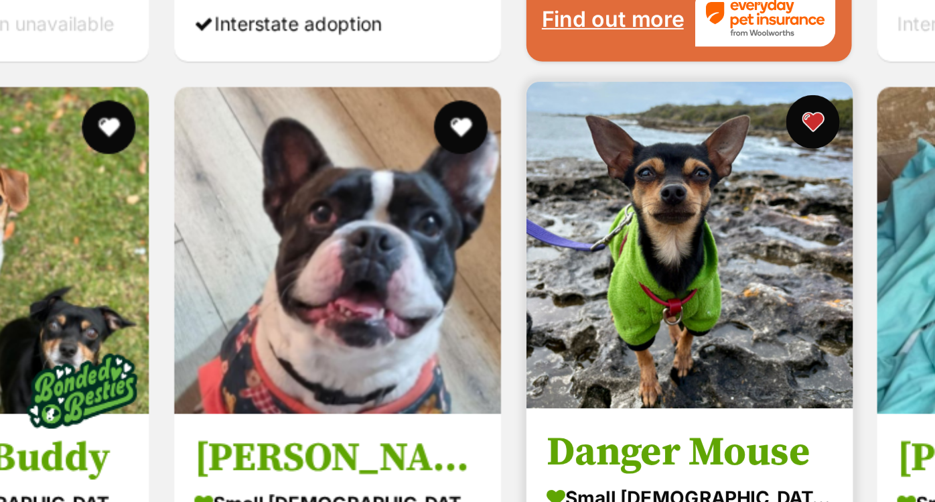
scroll to position [1519, 0]
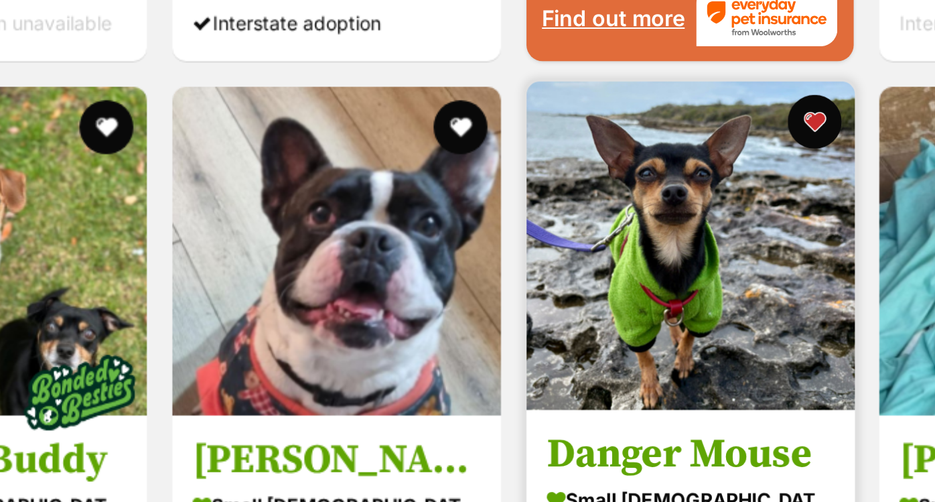
click at [642, 153] on img at bounding box center [666, 199] width 163 height 163
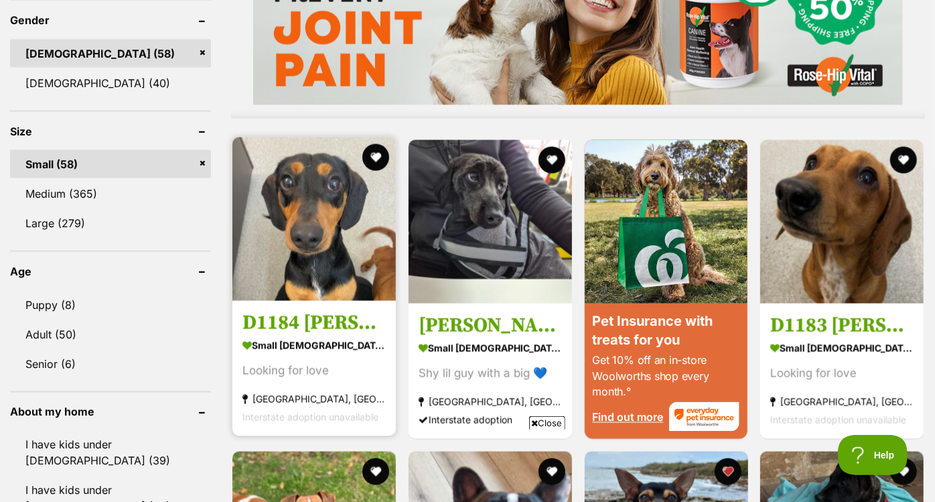
scroll to position [1190, 0]
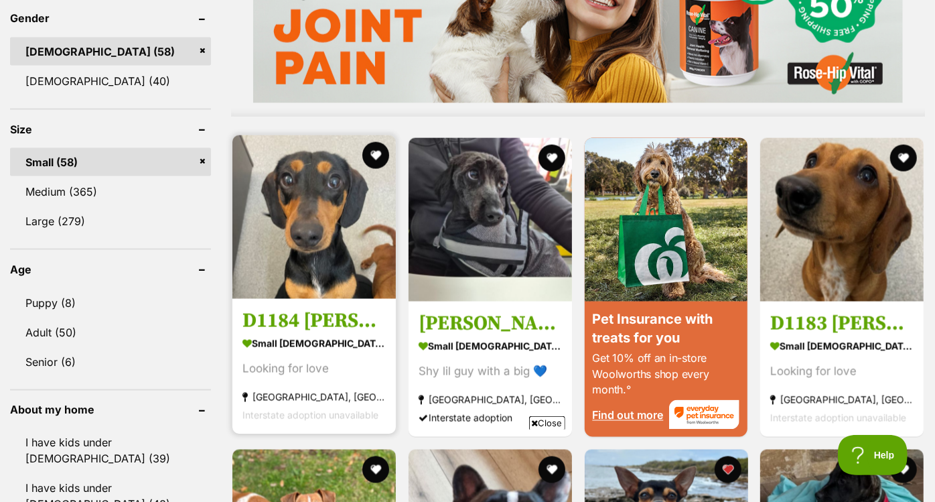
click at [304, 188] on img at bounding box center [313, 216] width 163 height 163
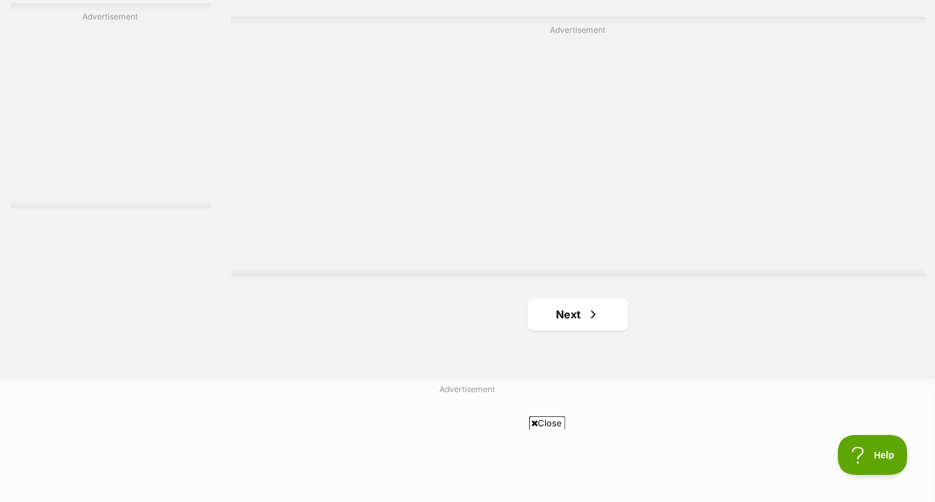
scroll to position [2389, 0]
click at [571, 299] on link "Next" at bounding box center [578, 315] width 100 height 32
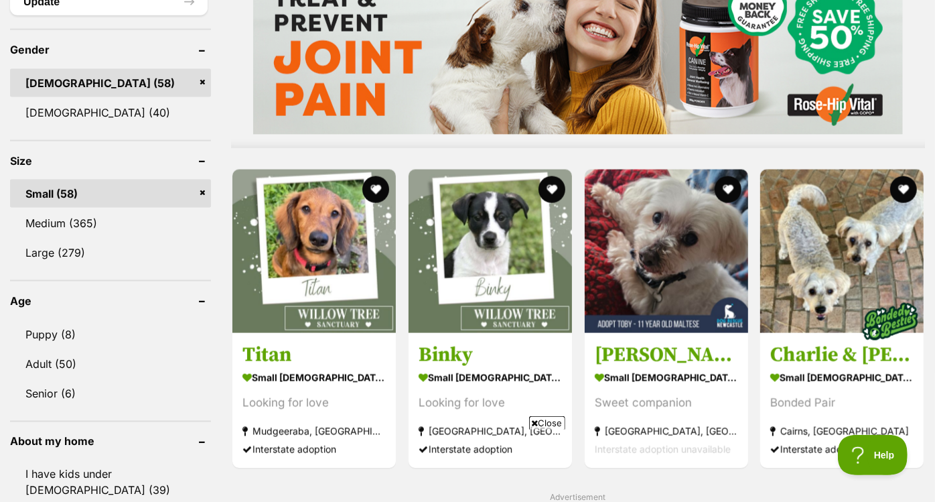
scroll to position [1178, 0]
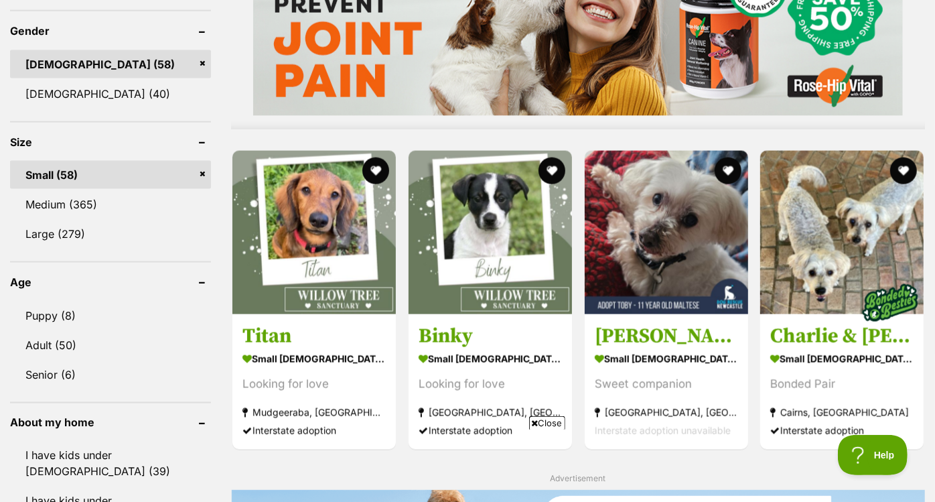
click at [201, 161] on link "Small (58)" at bounding box center [110, 175] width 201 height 28
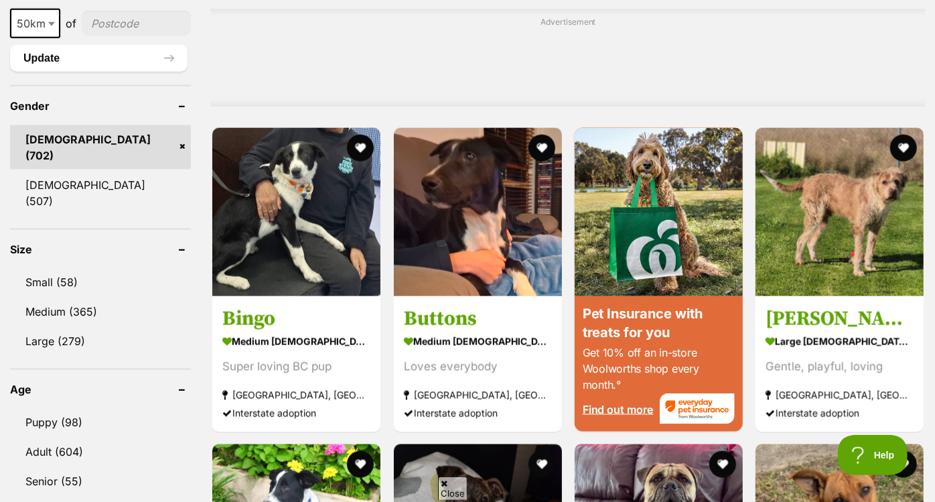
scroll to position [1072, 0]
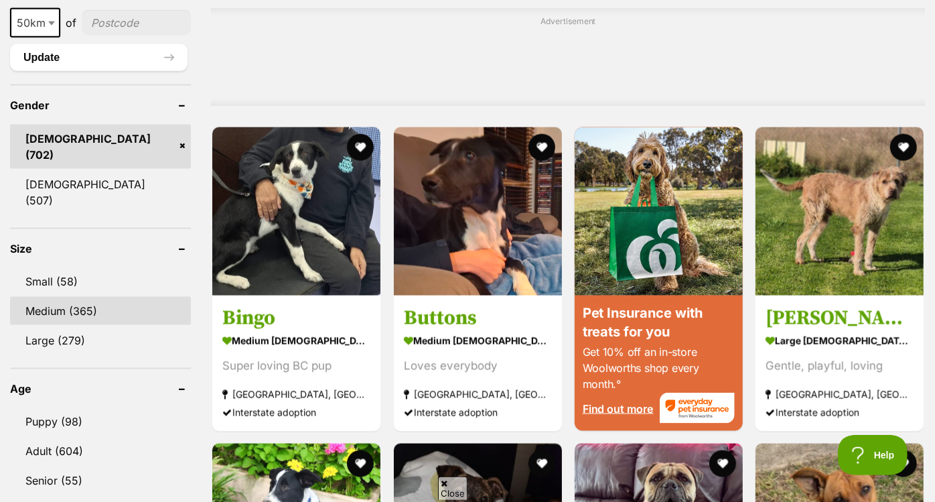
click at [129, 297] on link "Medium (365)" at bounding box center [100, 311] width 181 height 28
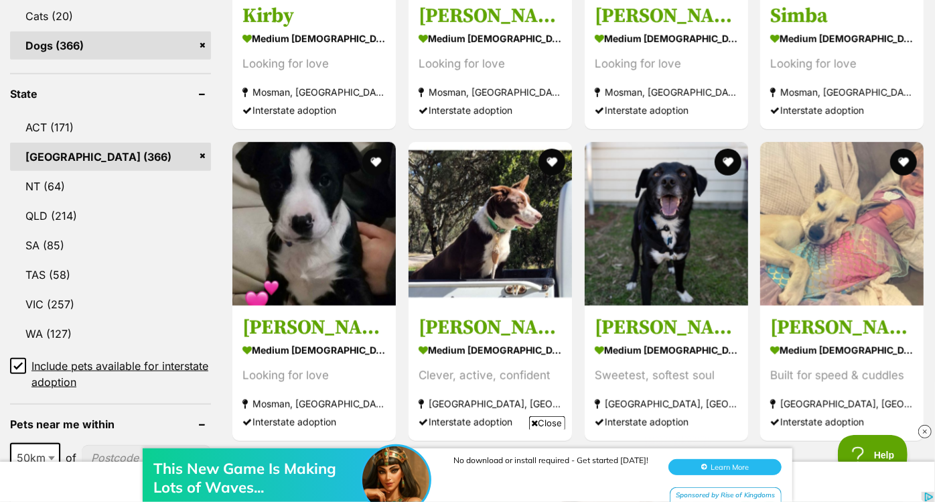
click at [484, 315] on h3 "[PERSON_NAME]" at bounding box center [490, 327] width 143 height 25
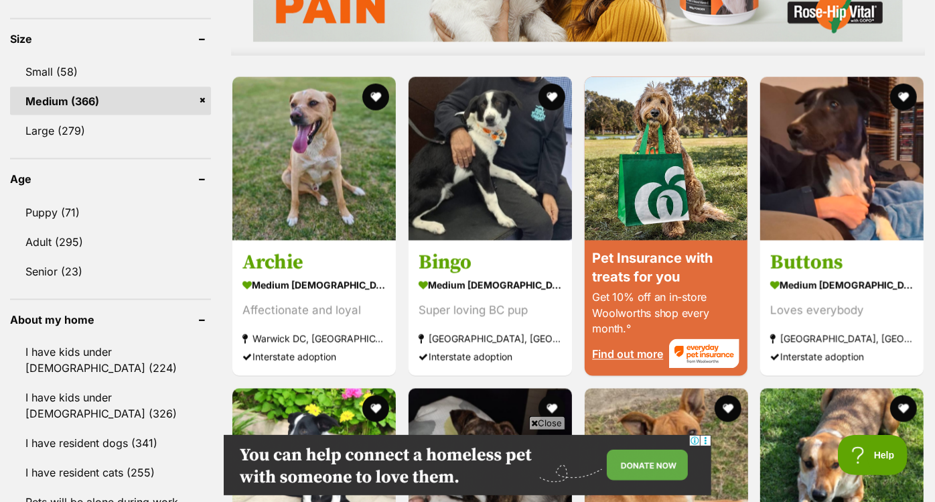
scroll to position [1261, 0]
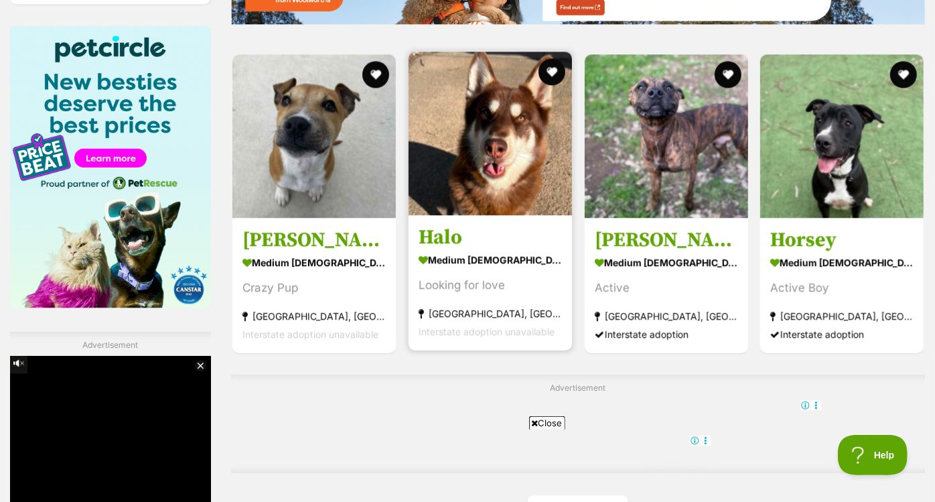
scroll to position [2031, 0]
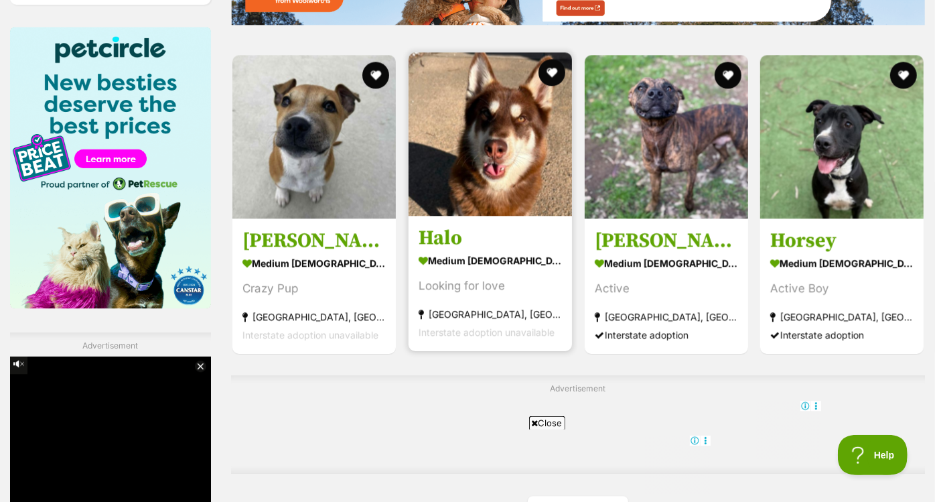
click at [516, 144] on img at bounding box center [490, 133] width 163 height 163
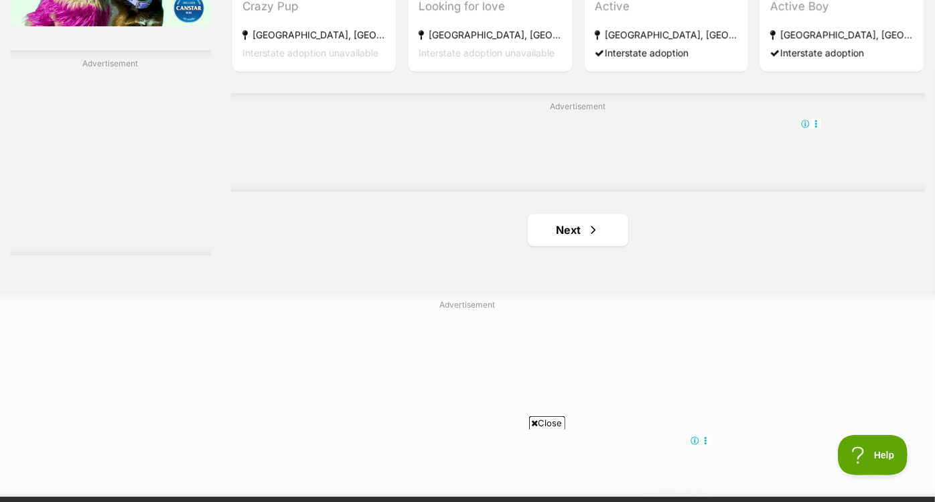
scroll to position [2316, 0]
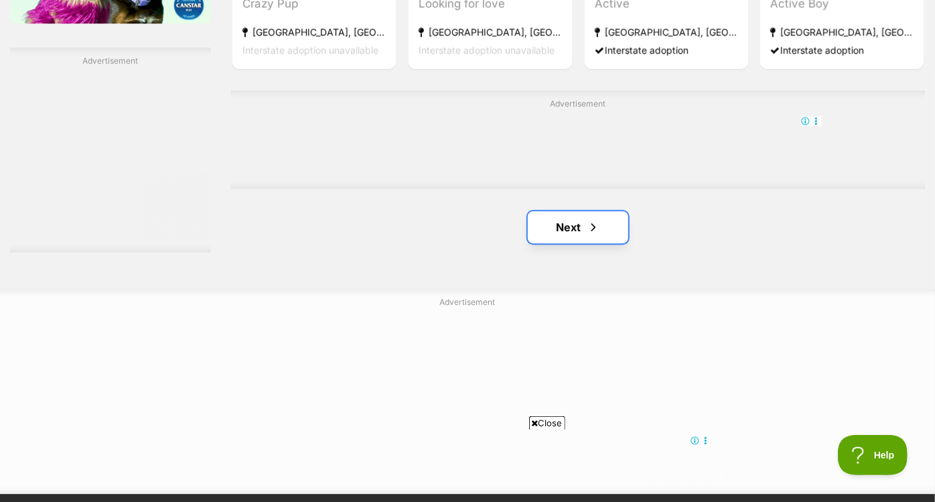
click at [591, 219] on span "Next page" at bounding box center [593, 227] width 13 height 16
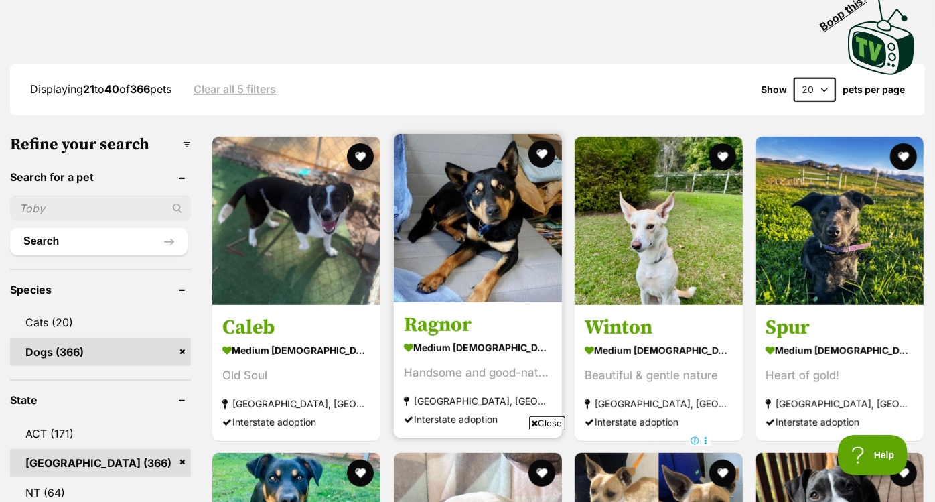
click at [512, 198] on img at bounding box center [478, 218] width 168 height 168
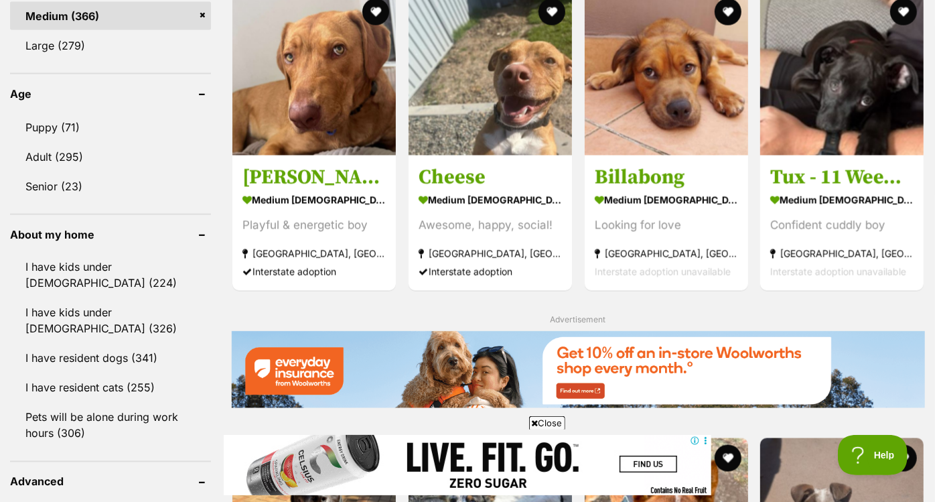
scroll to position [1340, 0]
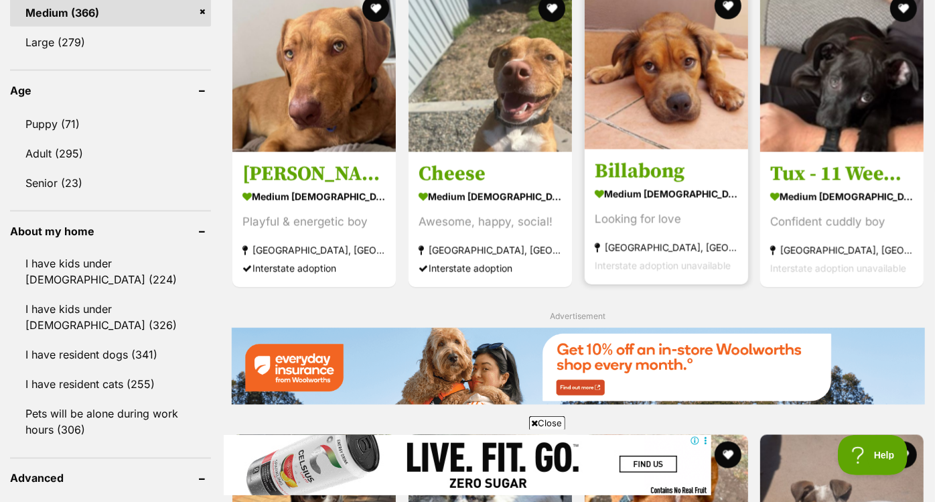
click at [647, 84] on img at bounding box center [666, 67] width 163 height 163
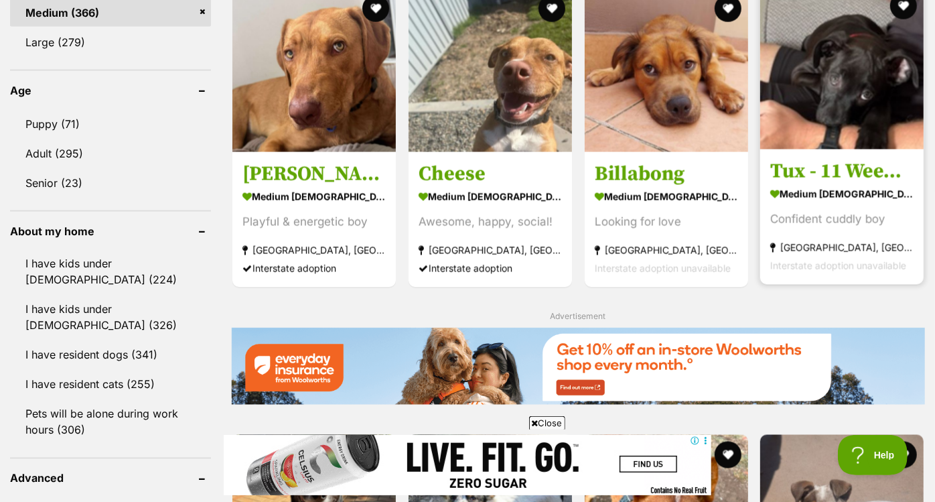
click at [776, 93] on img at bounding box center [841, 67] width 163 height 163
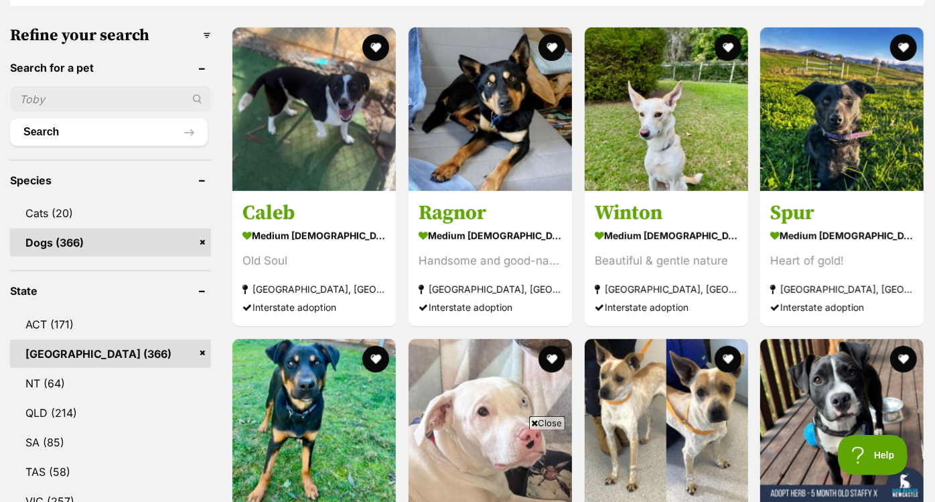
scroll to position [0, 0]
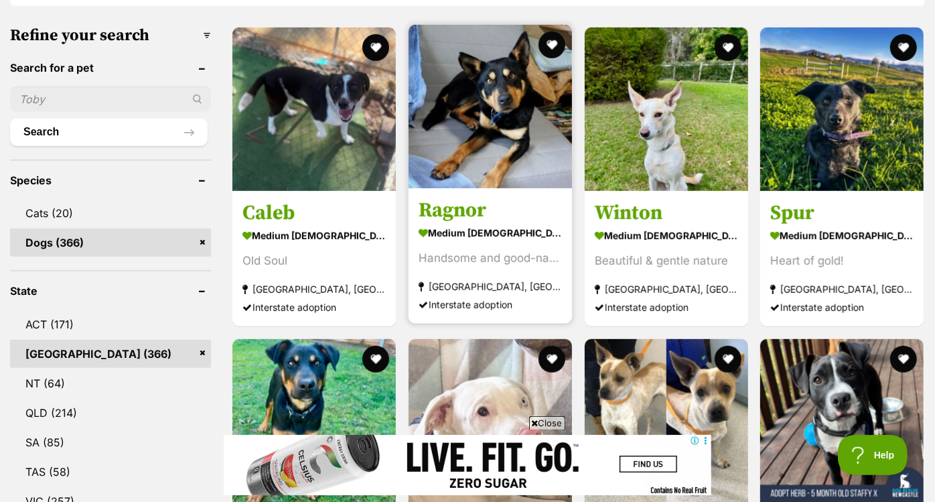
click at [484, 99] on img at bounding box center [490, 106] width 163 height 163
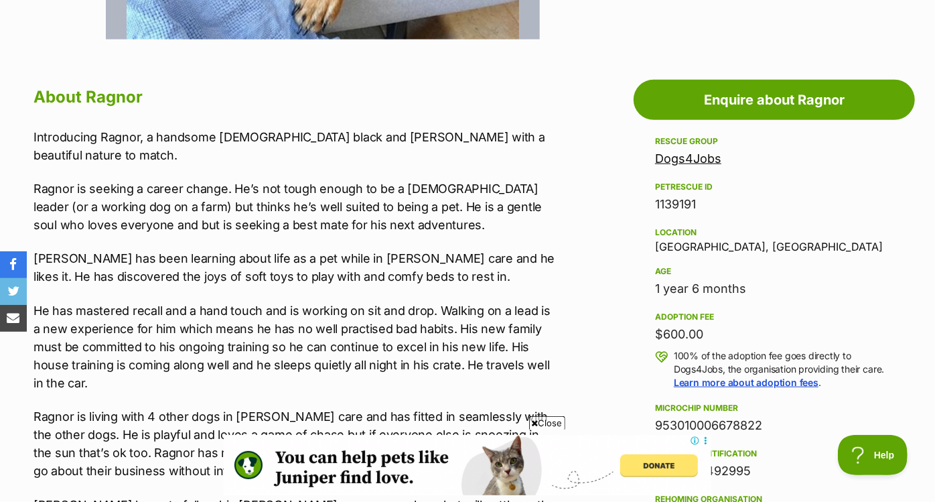
scroll to position [675, 0]
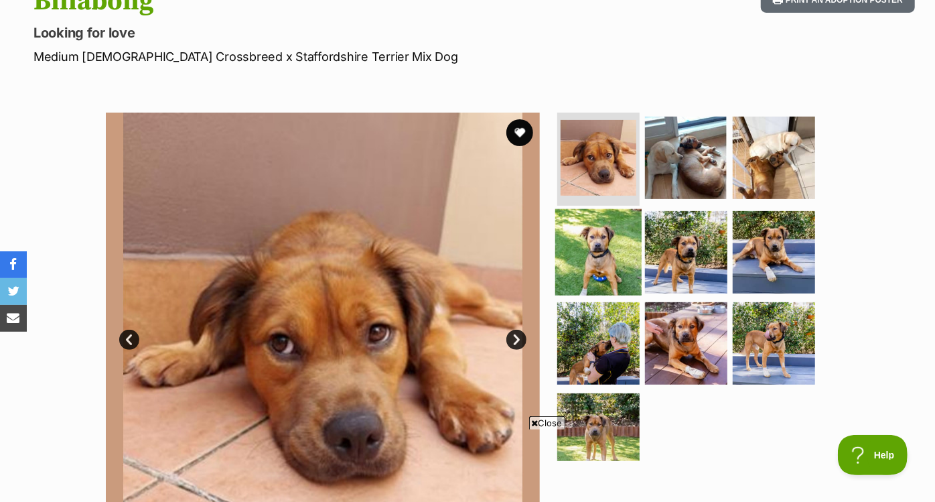
click at [610, 263] on img at bounding box center [598, 252] width 86 height 86
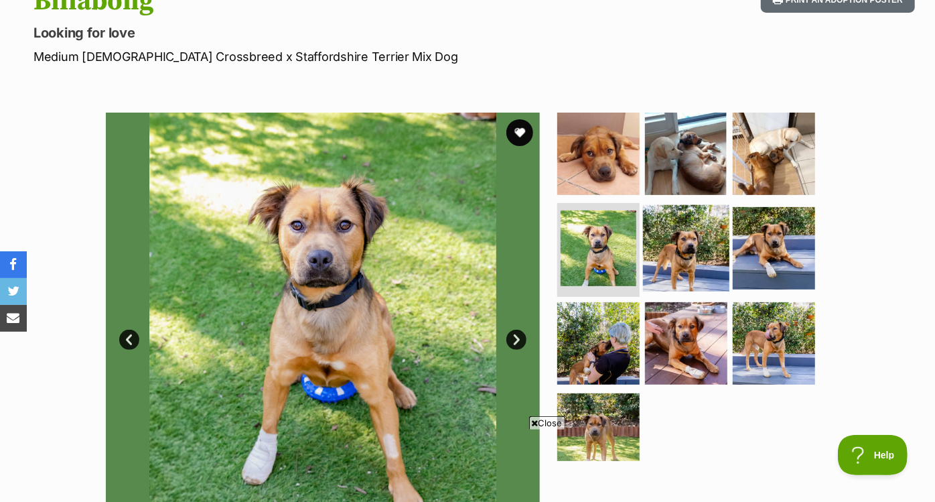
click at [656, 269] on img at bounding box center [686, 248] width 86 height 86
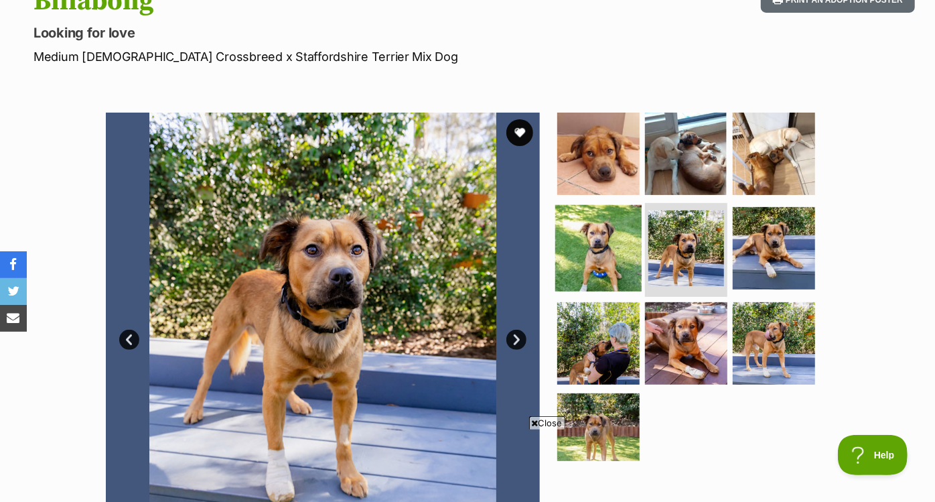
click at [590, 252] on img at bounding box center [598, 248] width 86 height 86
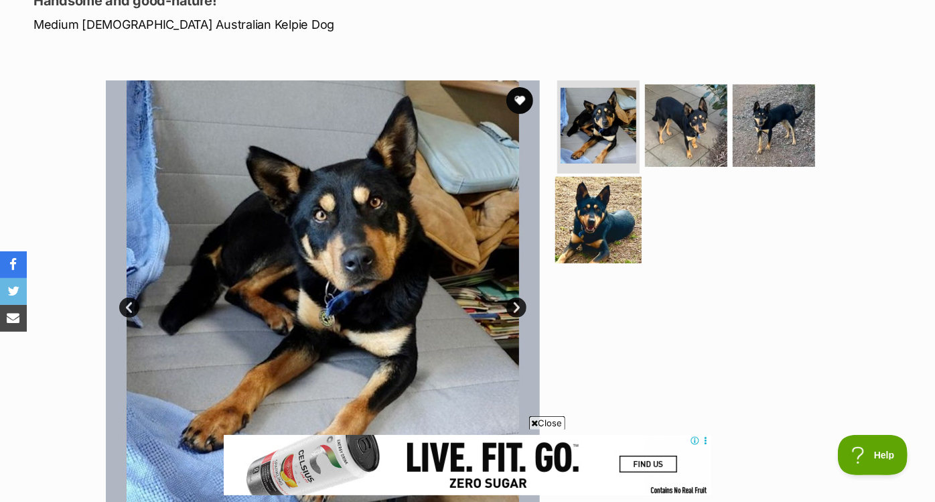
click at [590, 214] on img at bounding box center [598, 220] width 86 height 86
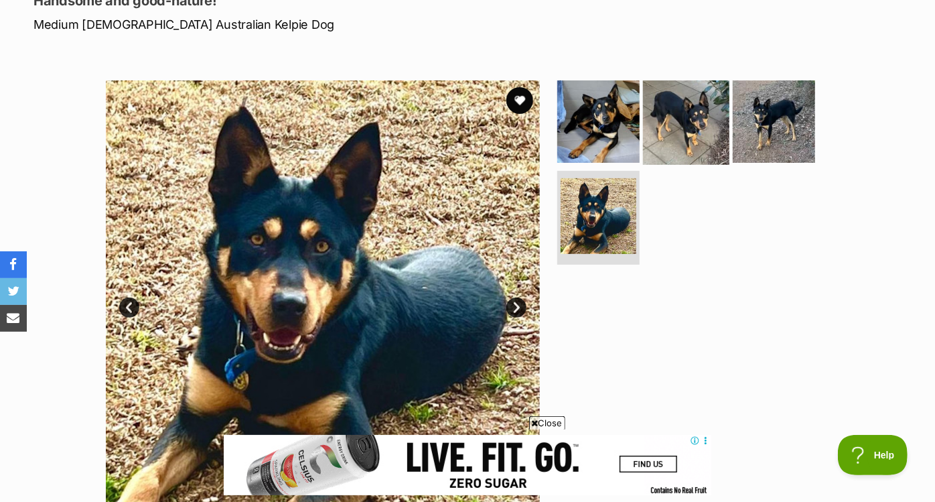
click at [685, 127] on img at bounding box center [686, 121] width 86 height 86
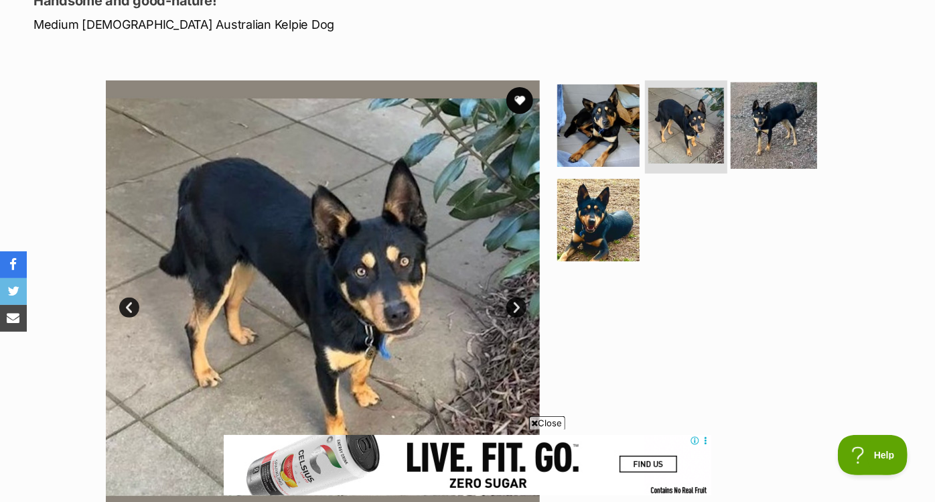
click at [759, 124] on img at bounding box center [774, 125] width 86 height 86
